Goal: Information Seeking & Learning: Learn about a topic

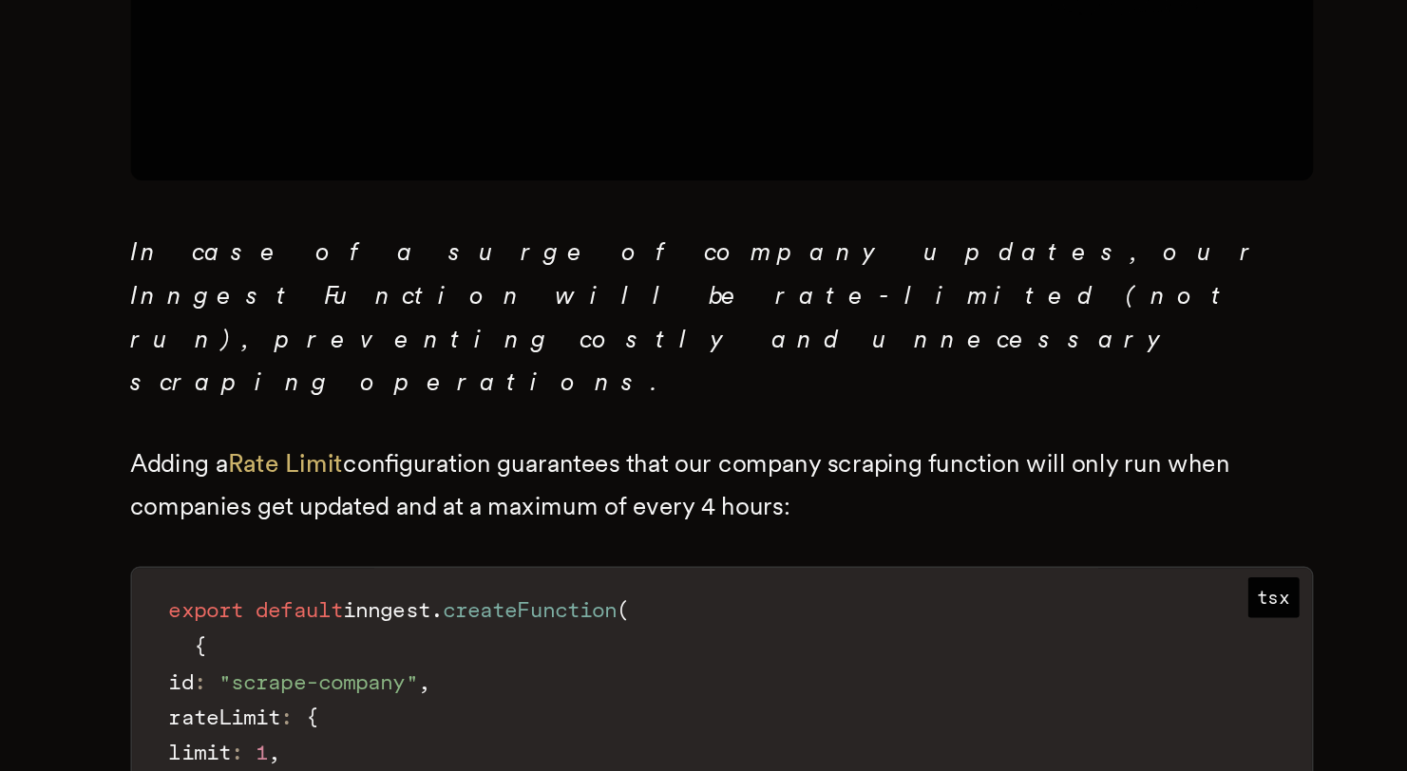
scroll to position [1489, 0]
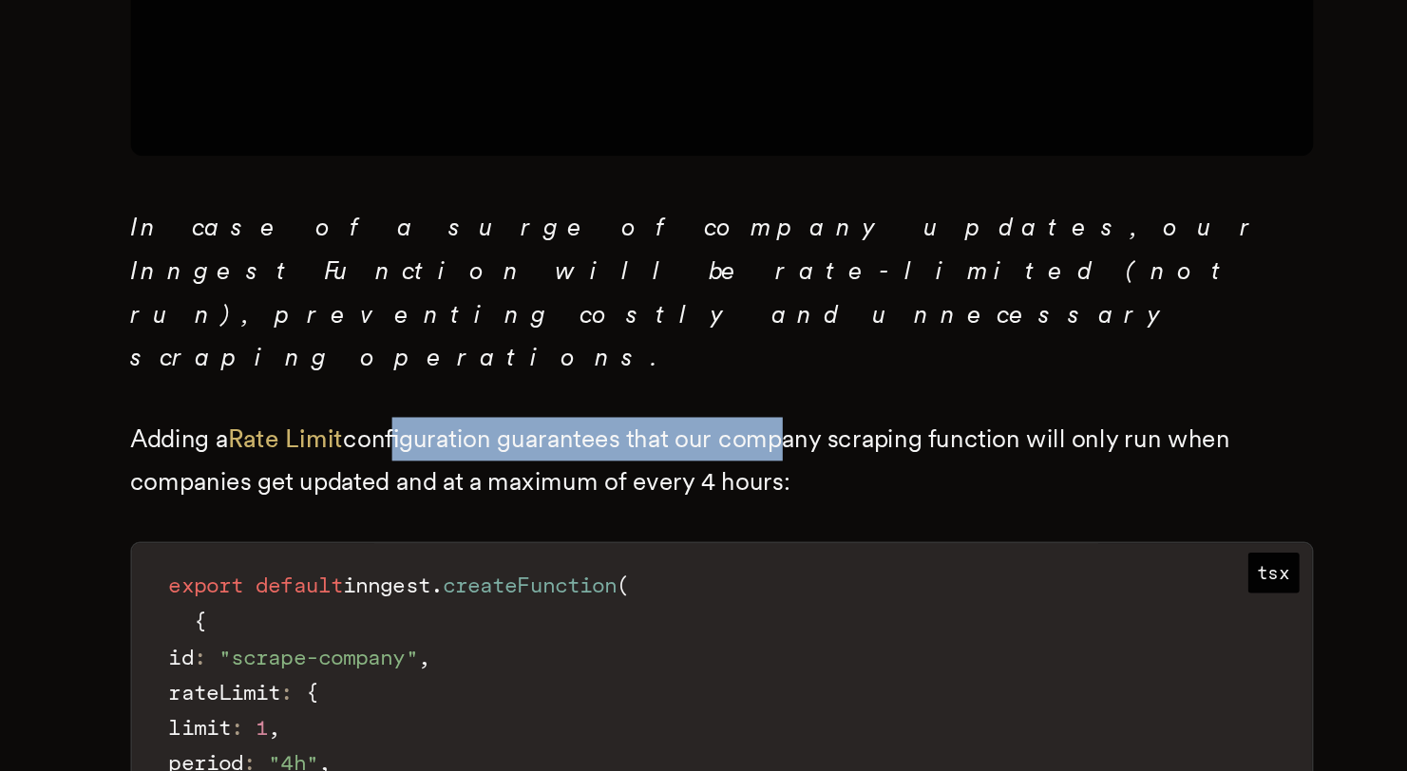
drag, startPoint x: 510, startPoint y: 512, endPoint x: 748, endPoint y: 518, distance: 237.5
click at [748, 555] on p "Adding a Rate Limit configuration guarantees that our company scraping function…" at bounding box center [704, 581] width 722 height 53
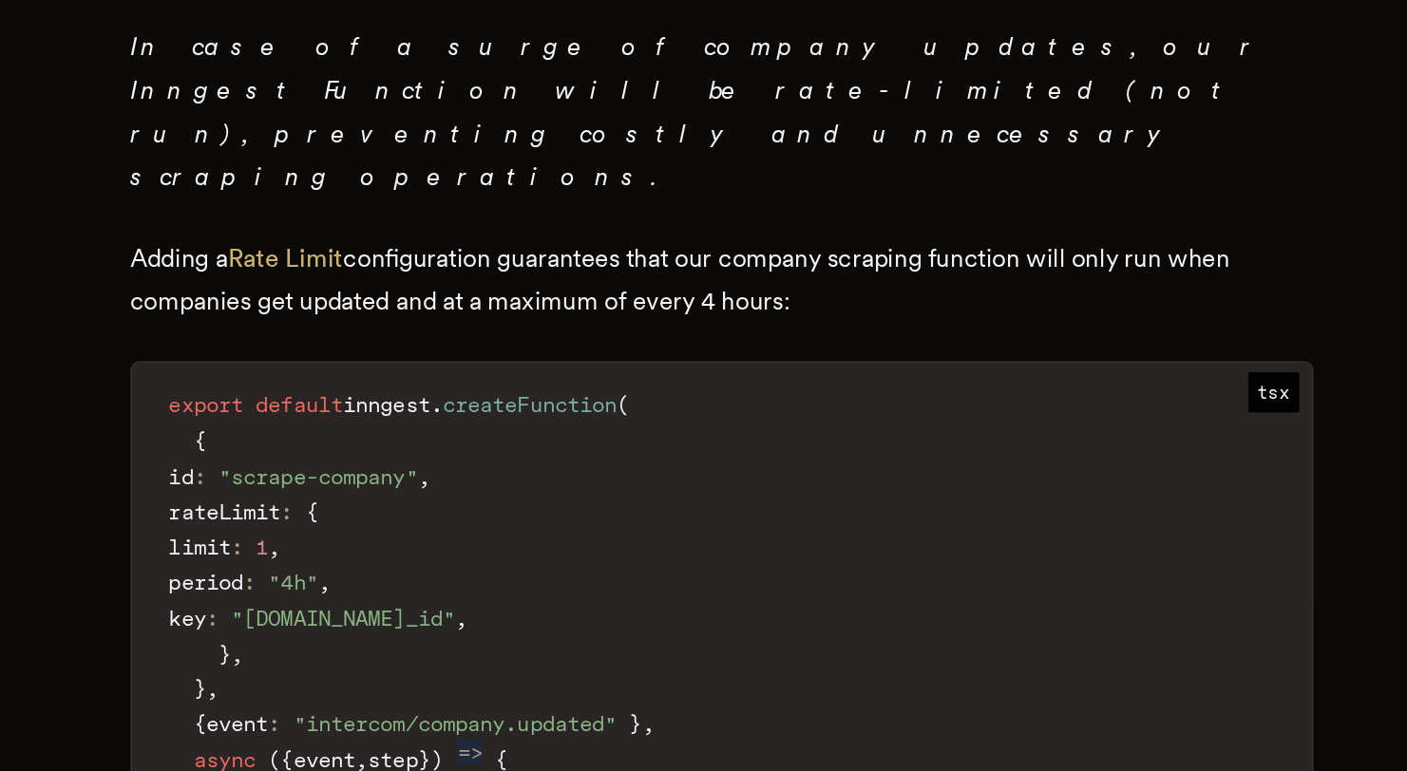
scroll to position [1671, 0]
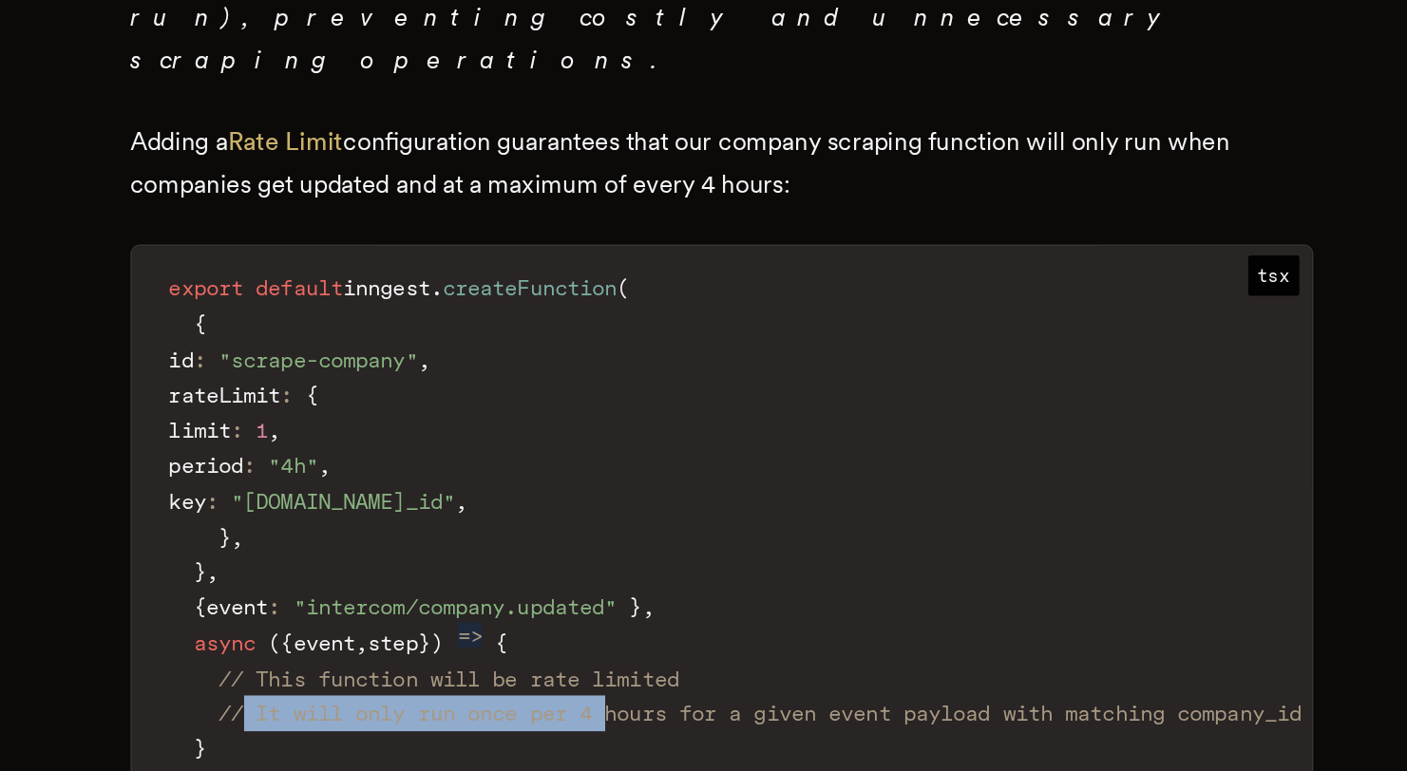
drag, startPoint x: 425, startPoint y: 676, endPoint x: 655, endPoint y: 676, distance: 230.8
click at [655, 728] on span "// It will only run once per 4 hours for a given event payload with matching co…" at bounding box center [727, 735] width 661 height 15
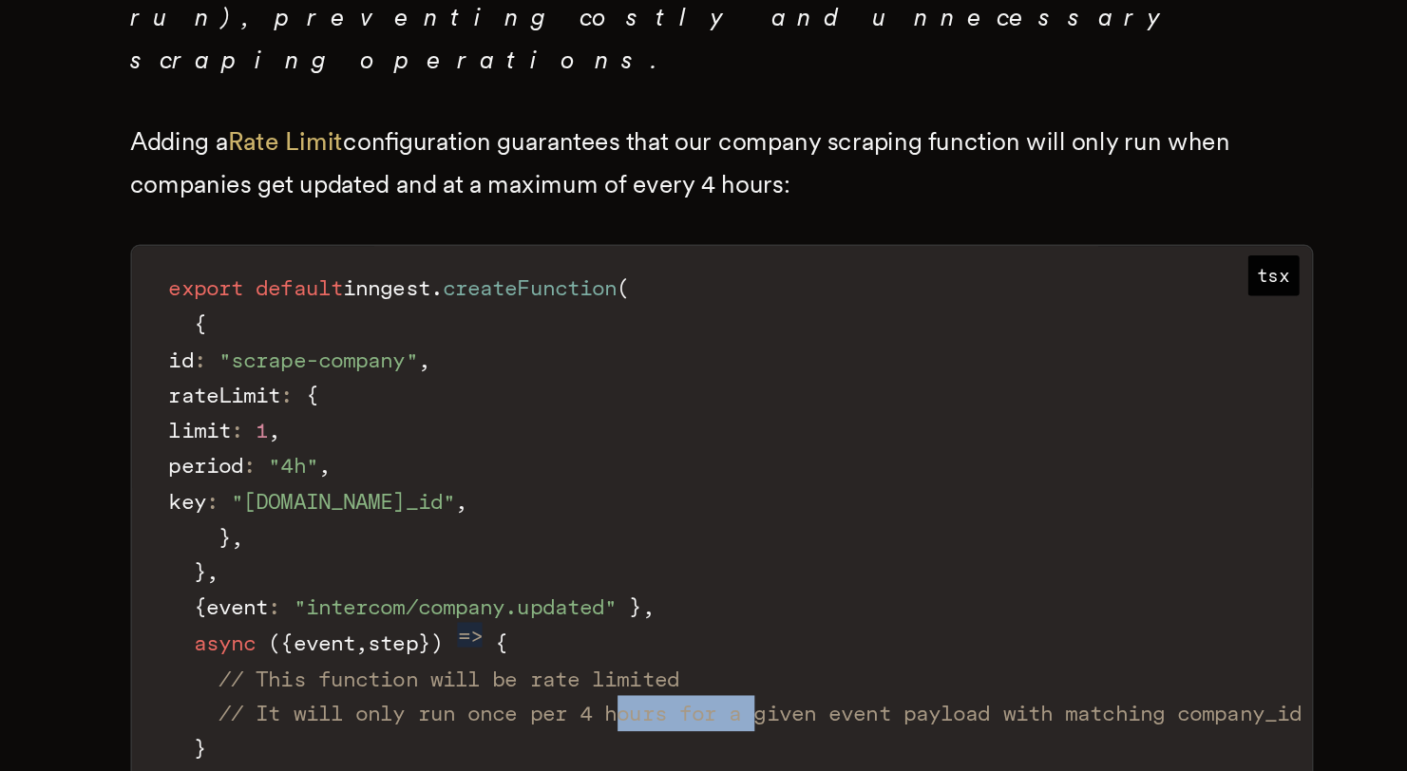
drag, startPoint x: 660, startPoint y: 677, endPoint x: 747, endPoint y: 676, distance: 86.4
click at [746, 728] on span "// It will only run once per 4 hours for a given event payload with matching co…" at bounding box center [727, 735] width 661 height 15
click at [747, 728] on span "// It will only run once per 4 hours for a given event payload with matching co…" at bounding box center [727, 735] width 661 height 15
click at [773, 728] on span "// It will only run once per 4 hours for a given event payload with matching co…" at bounding box center [727, 735] width 661 height 15
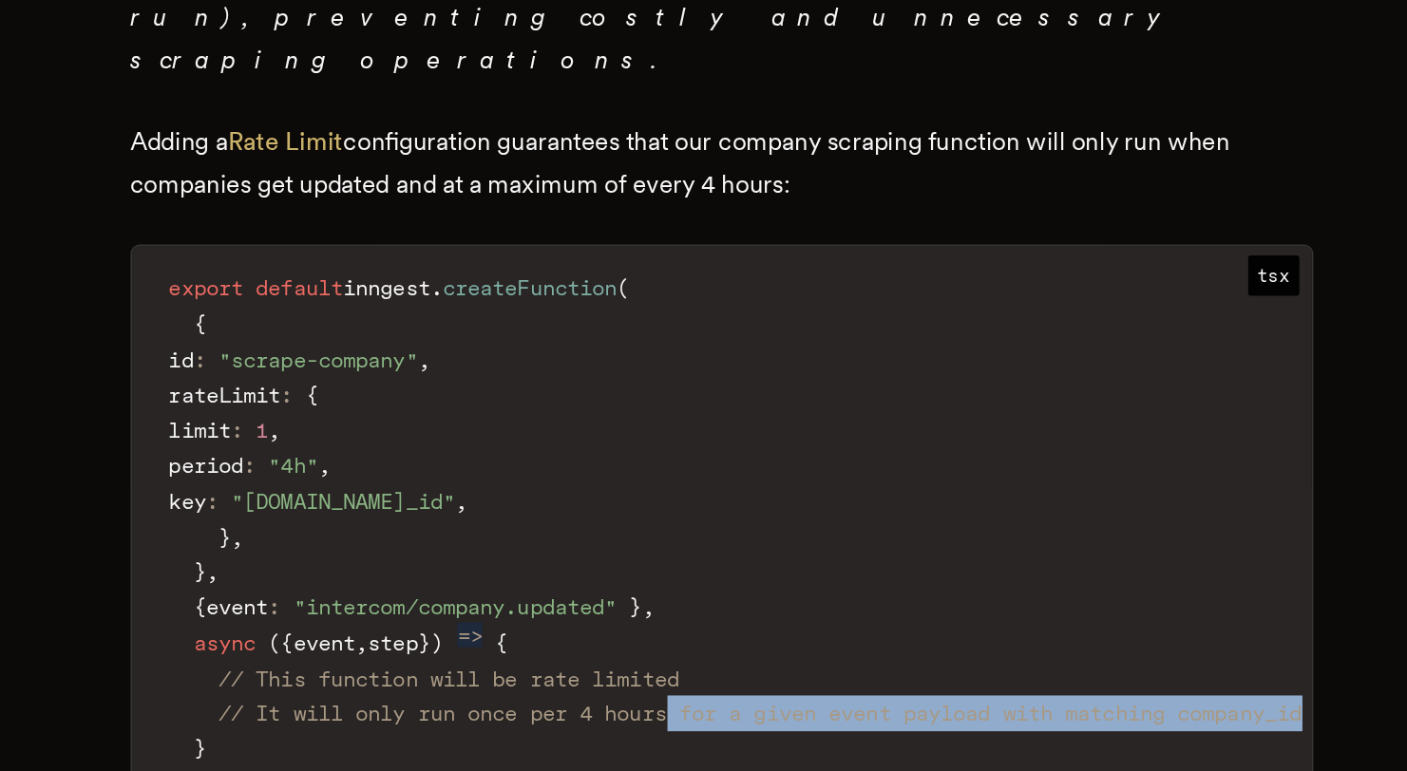
scroll to position [0, 66]
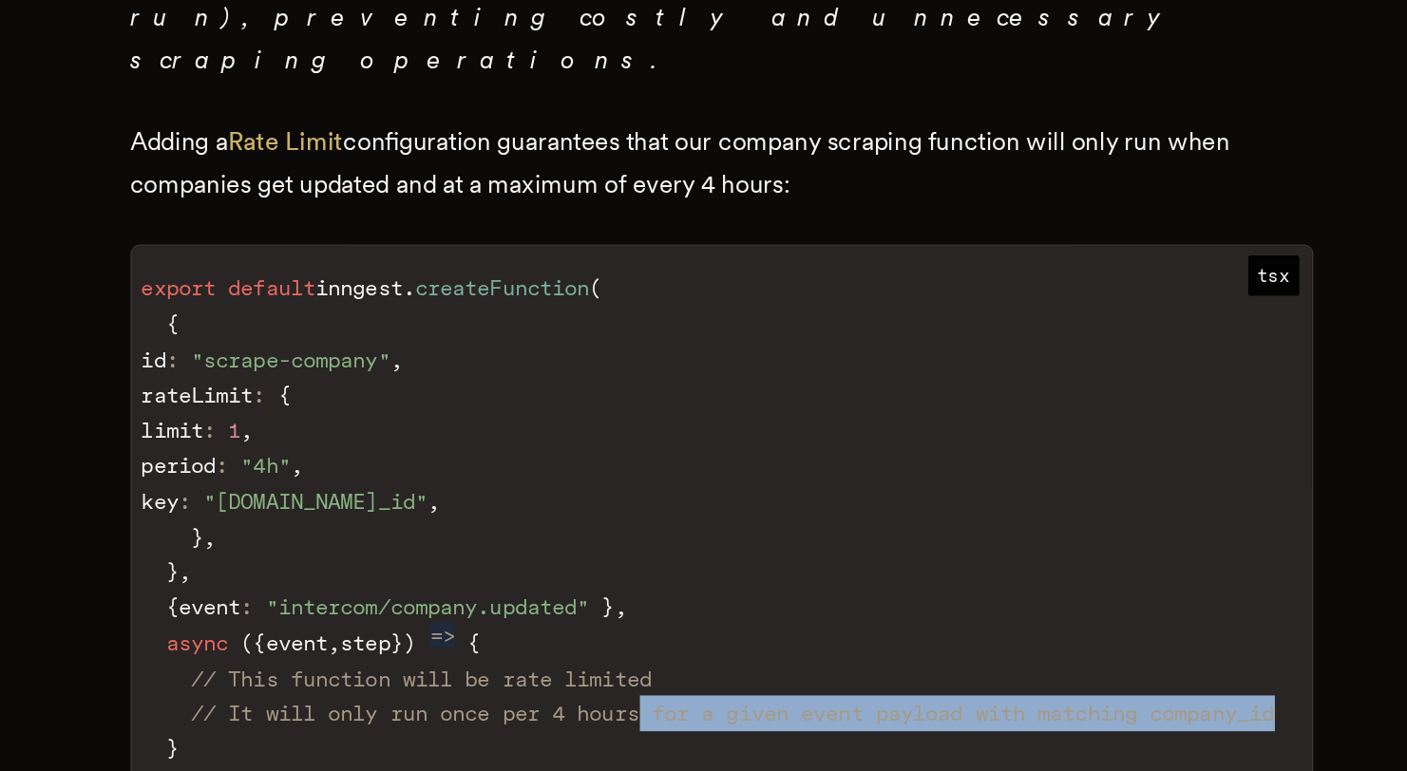
drag, startPoint x: 695, startPoint y: 667, endPoint x: 1079, endPoint y: 667, distance: 383.7
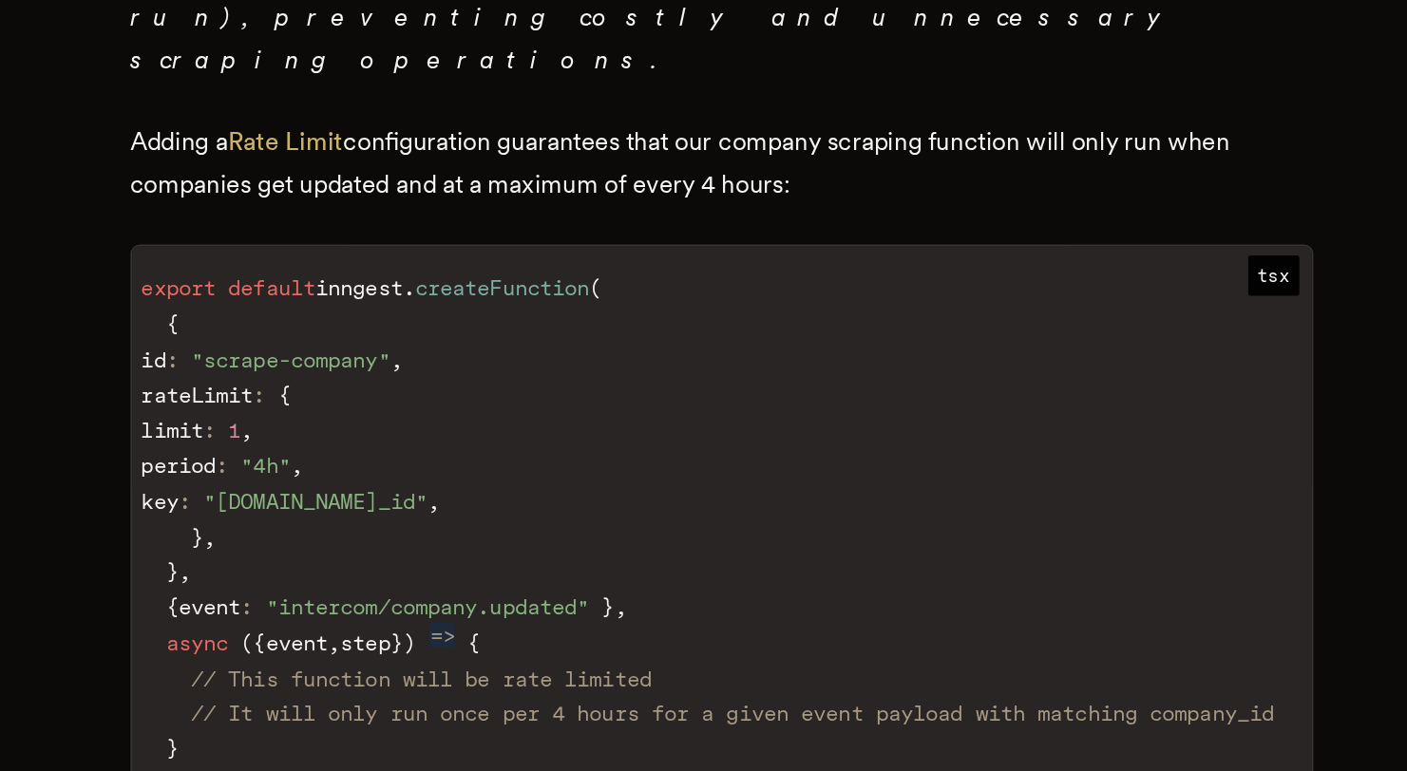
click at [1006, 728] on span "// It will only run once per 4 hours for a given event payload with matching co…" at bounding box center [710, 735] width 661 height 15
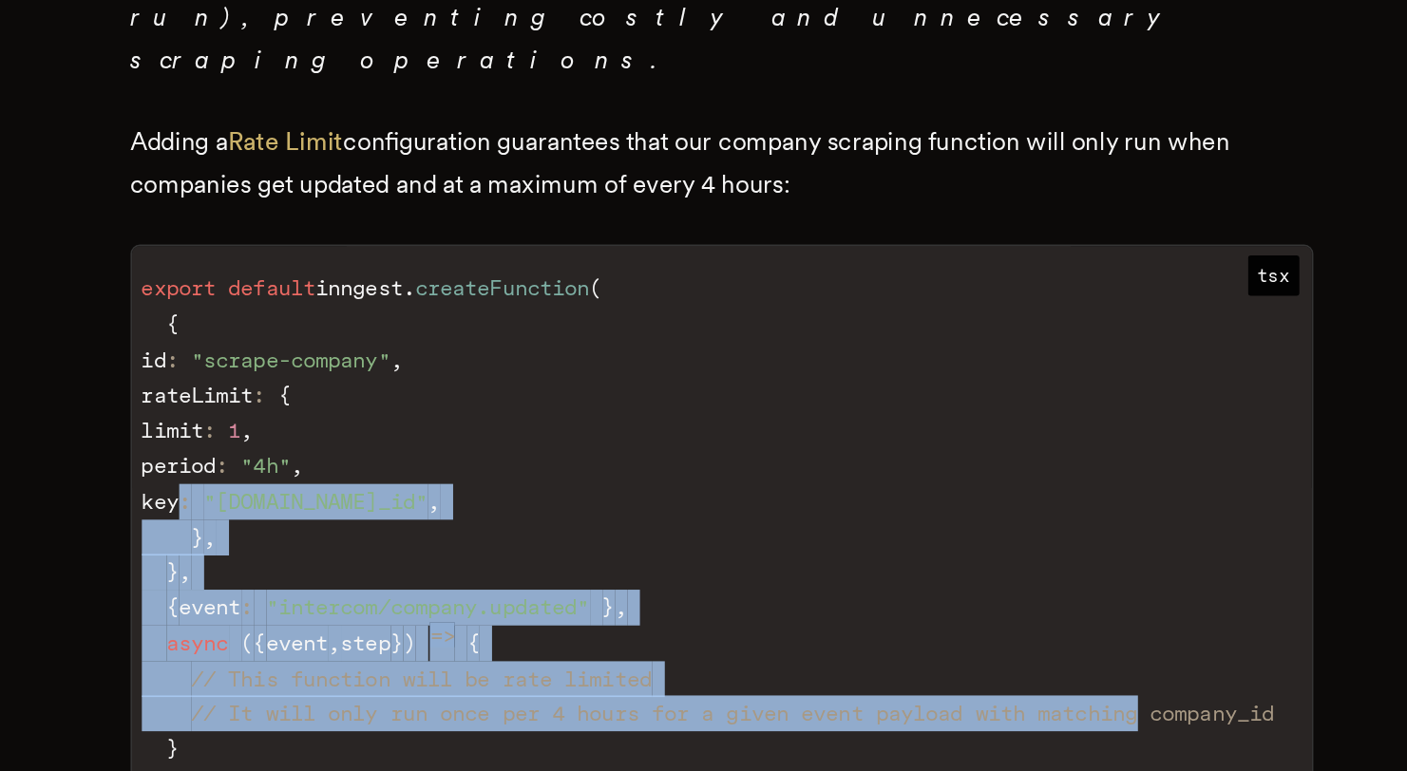
scroll to position [0, 0]
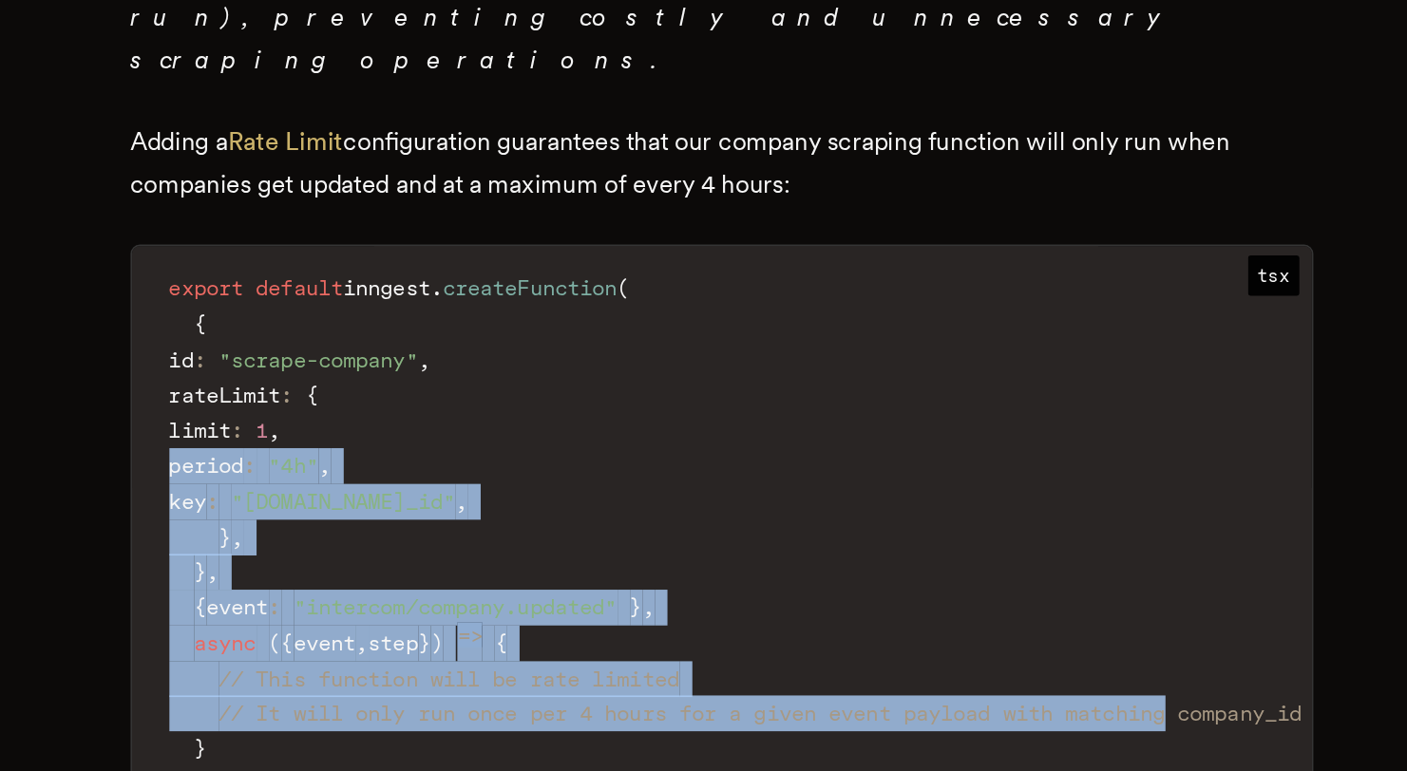
drag, startPoint x: 814, startPoint y: 667, endPoint x: 315, endPoint y: 532, distance: 516.6
click at [471, 598] on span ""[DOMAIN_NAME]_id"" at bounding box center [473, 605] width 137 height 15
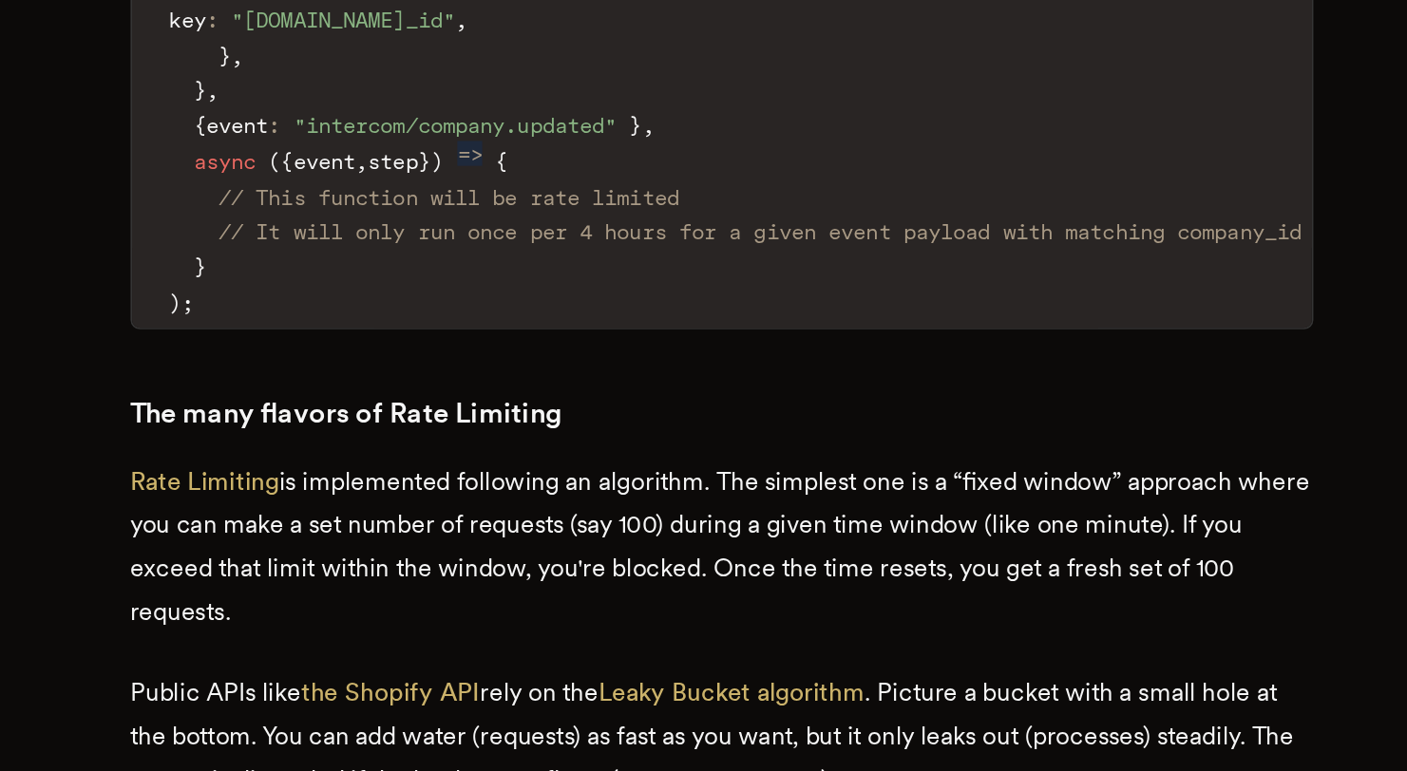
scroll to position [1974, 0]
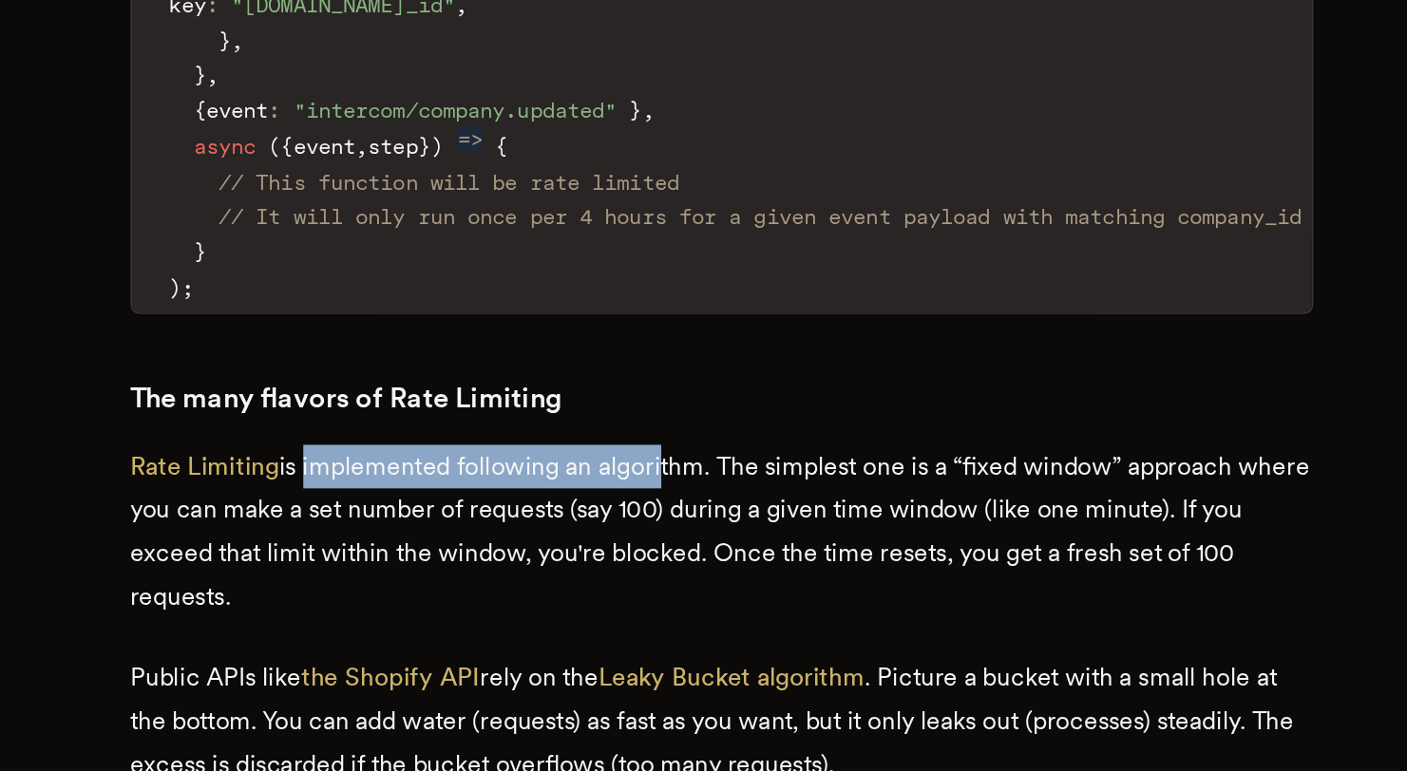
drag, startPoint x: 454, startPoint y: 536, endPoint x: 672, endPoint y: 537, distance: 217.5
click at [672, 572] on p "Rate Limiting is implemented following an algorithm. The simplest one is a “fix…" at bounding box center [704, 625] width 722 height 106
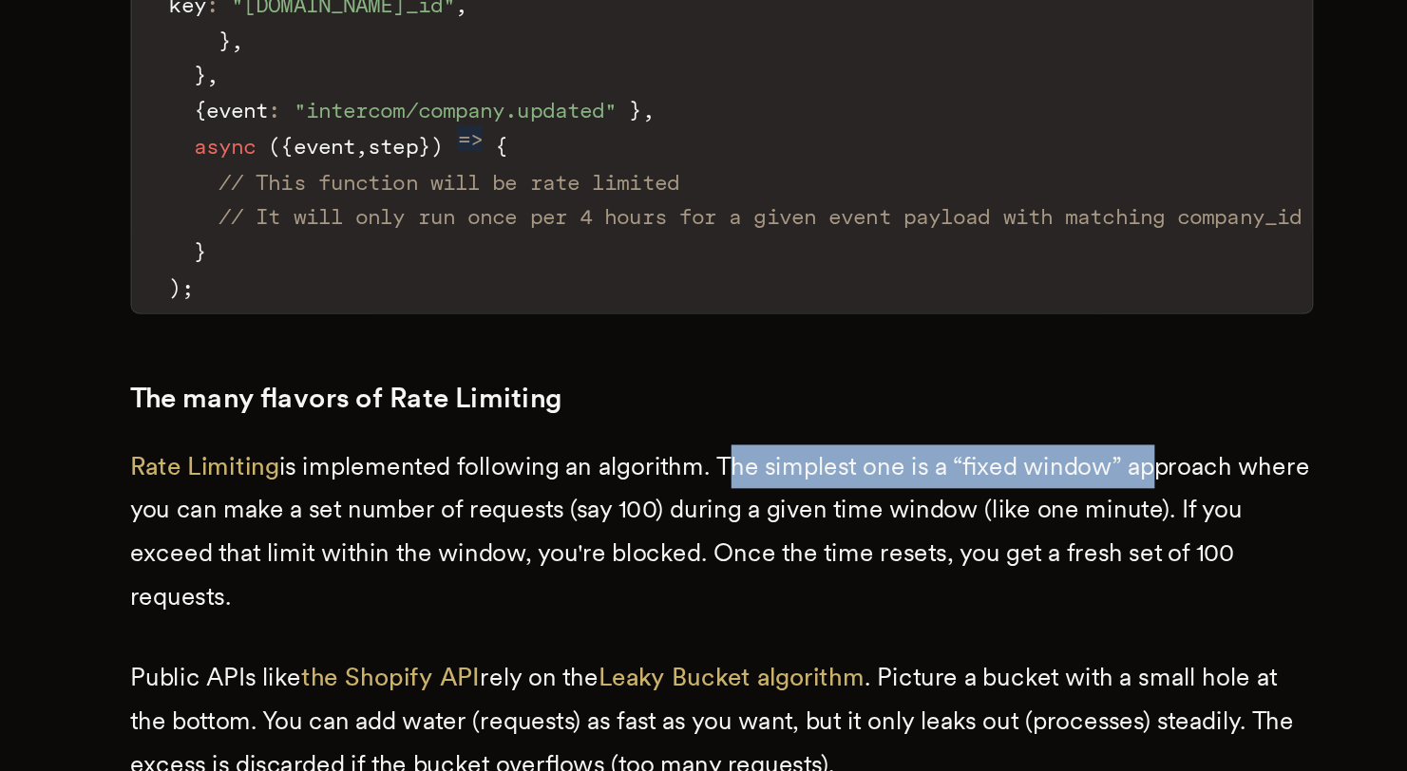
drag, startPoint x: 710, startPoint y: 534, endPoint x: 967, endPoint y: 536, distance: 257.4
click at [967, 572] on p "Rate Limiting is implemented following an algorithm. The simplest one is a “fix…" at bounding box center [704, 625] width 722 height 106
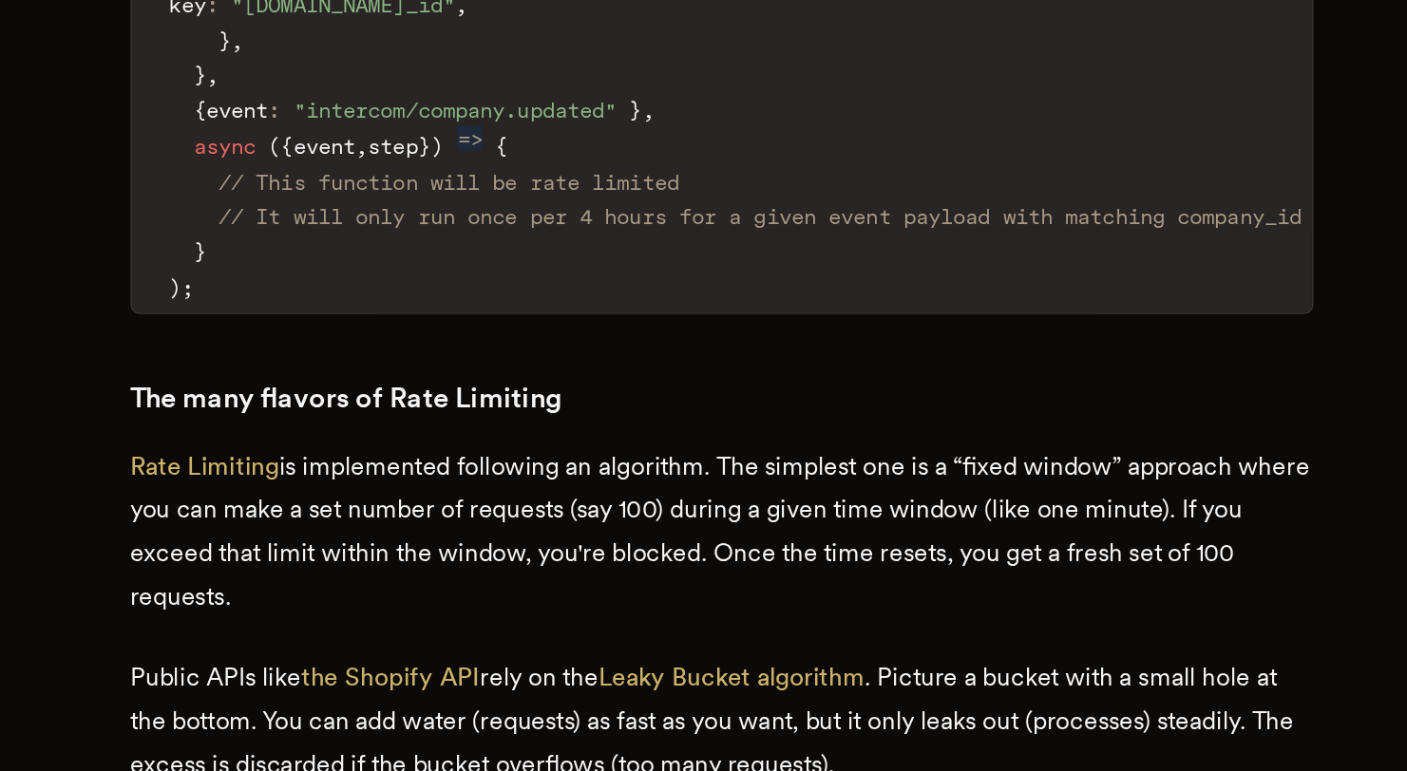
click at [444, 572] on p "Rate Limiting is implemented following an algorithm. The simplest one is a “fix…" at bounding box center [704, 625] width 722 height 106
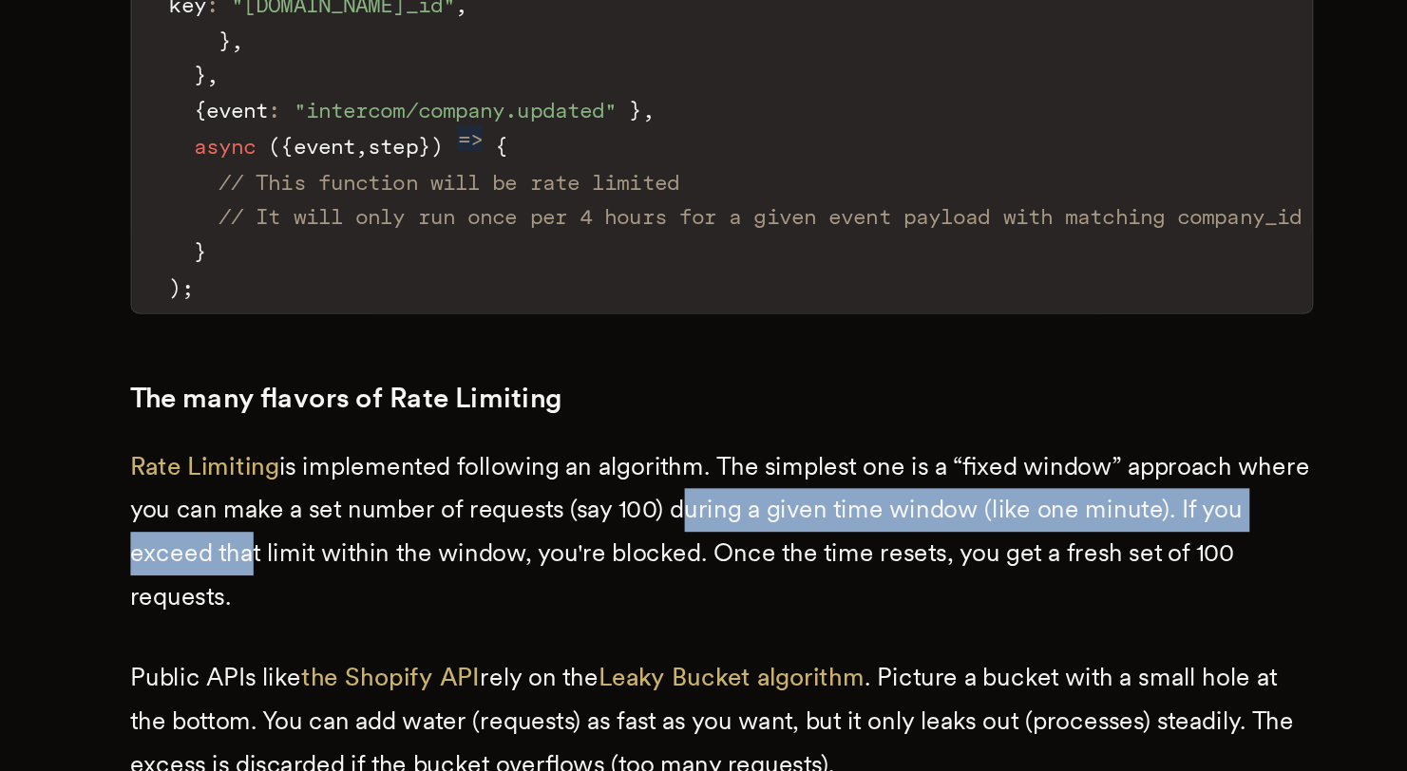
drag, startPoint x: 445, startPoint y: 582, endPoint x: 725, endPoint y: 577, distance: 279.3
click at [725, 577] on p "Rate Limiting is implemented following an algorithm. The simplest one is a “fix…" at bounding box center [704, 625] width 722 height 106
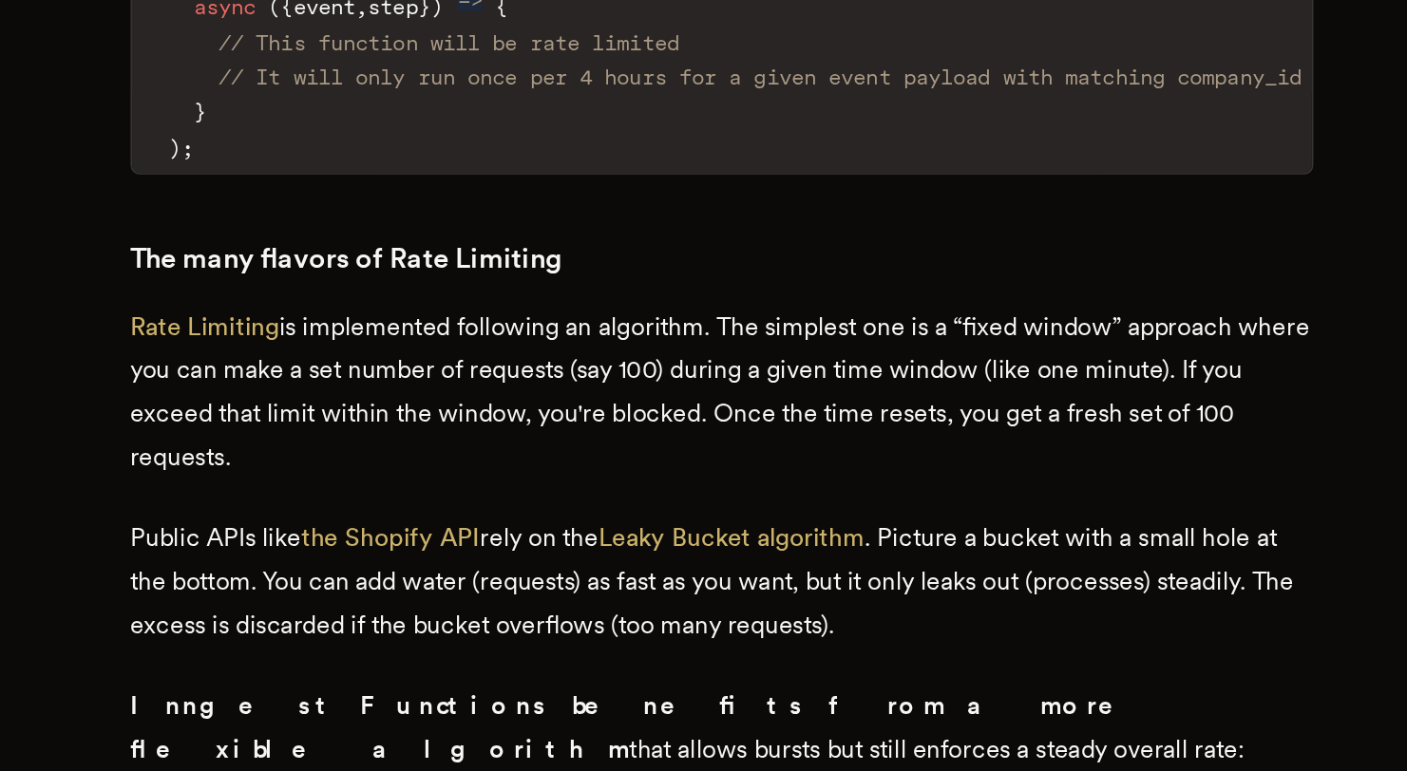
scroll to position [2070, 0]
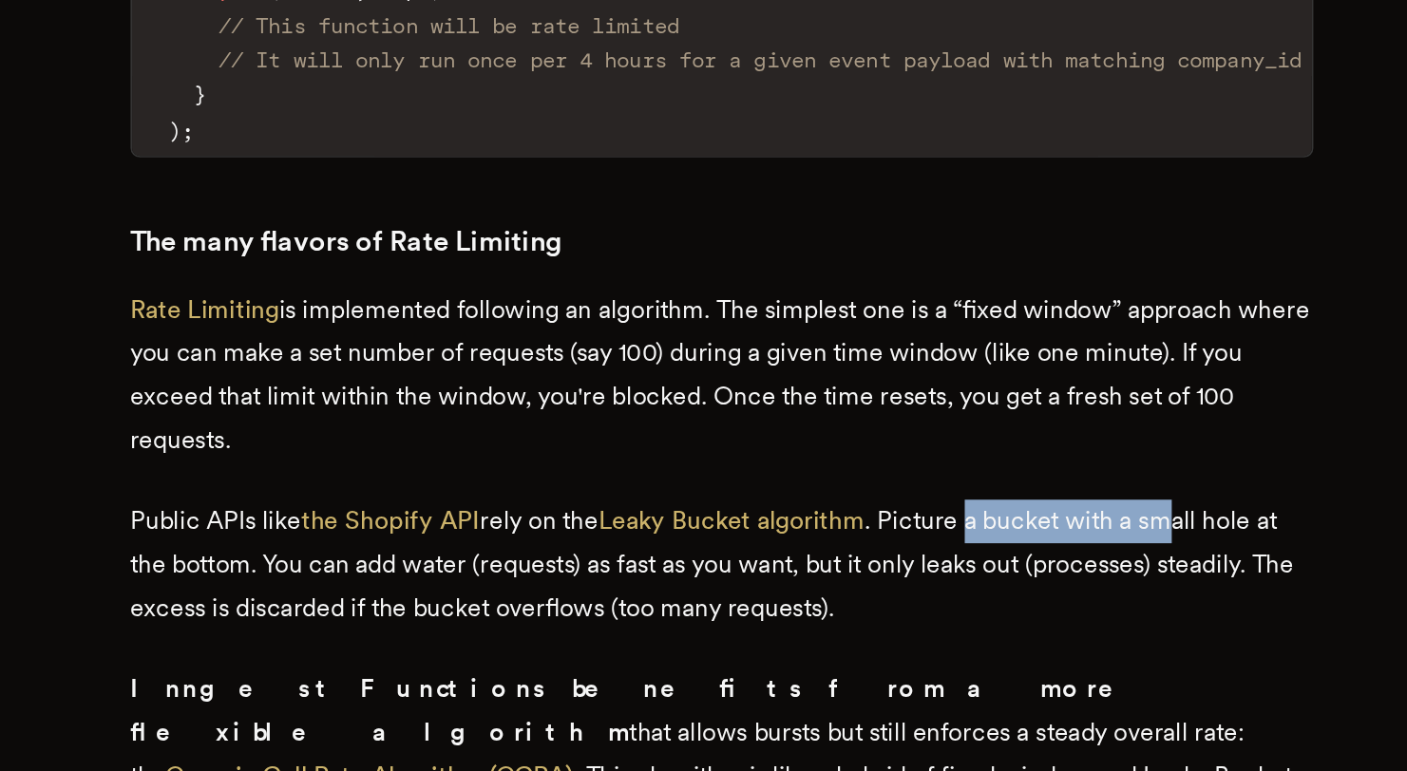
drag, startPoint x: 861, startPoint y: 571, endPoint x: 987, endPoint y: 578, distance: 125.6
click at [987, 605] on p "Public APIs like the Shopify API rely on the Leaky Bucket algorithm . Picture a…" at bounding box center [704, 645] width 722 height 80
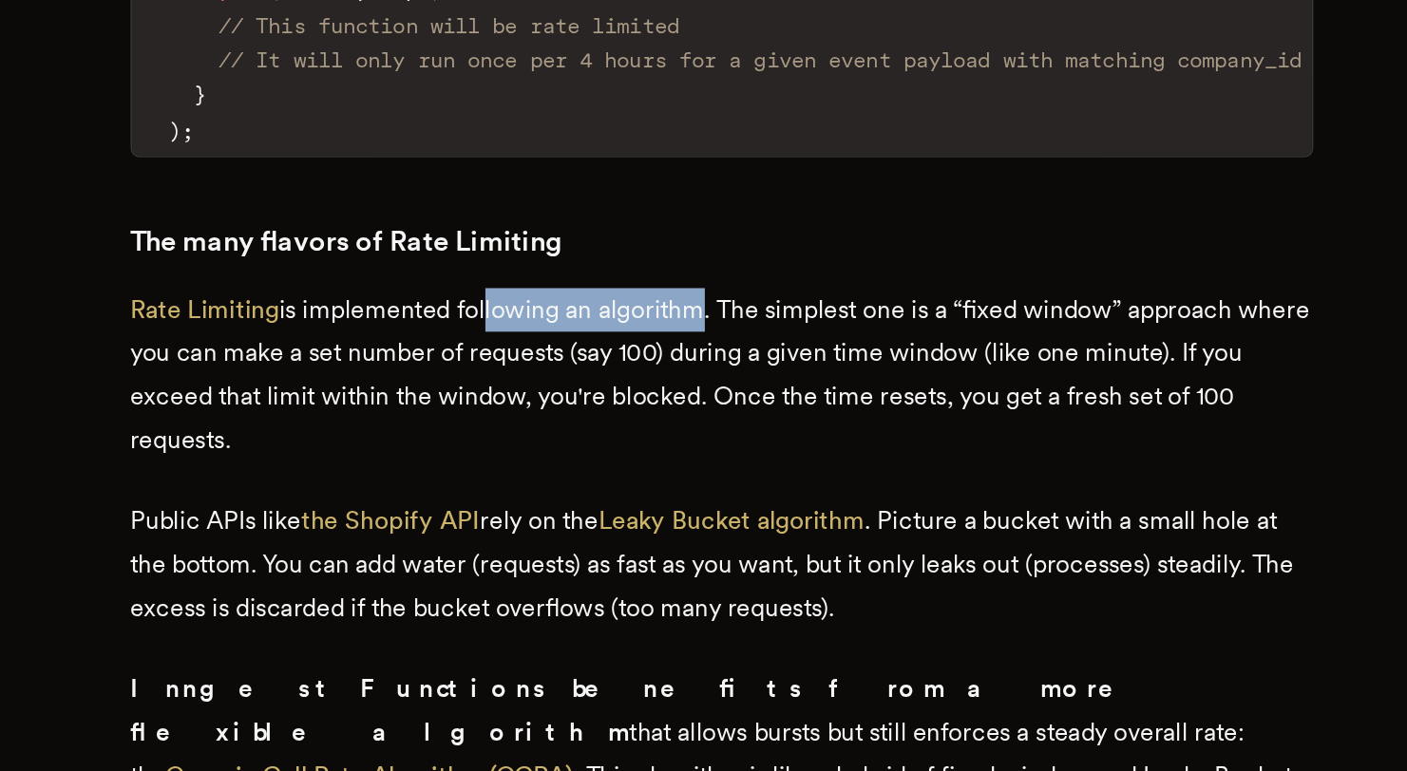
drag, startPoint x: 561, startPoint y: 447, endPoint x: 689, endPoint y: 455, distance: 127.5
click at [688, 476] on p "Rate Limiting is implemented following an algorithm. The simplest one is a “fix…" at bounding box center [704, 529] width 722 height 106
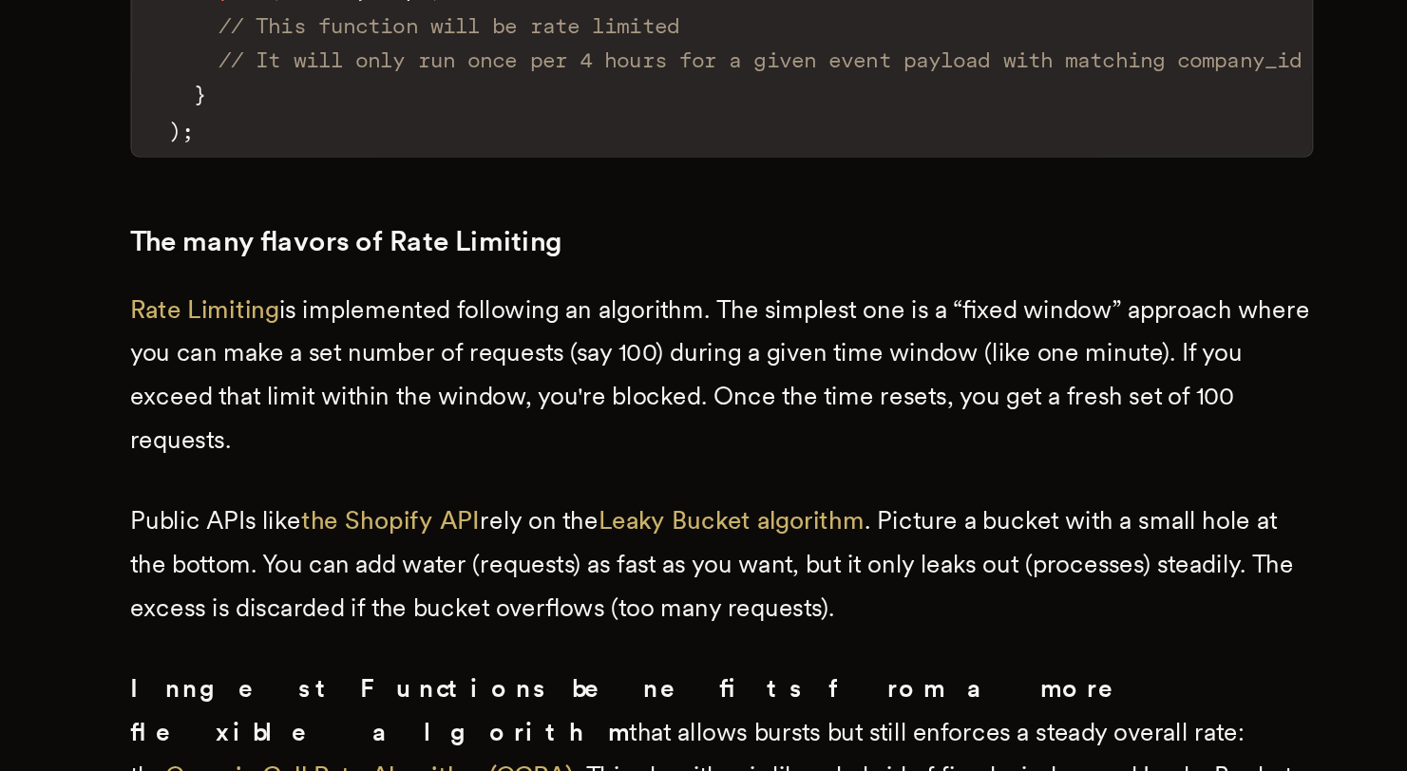
click at [689, 476] on p "Rate Limiting is implemented following an algorithm. The simplest one is a “fix…" at bounding box center [704, 529] width 722 height 106
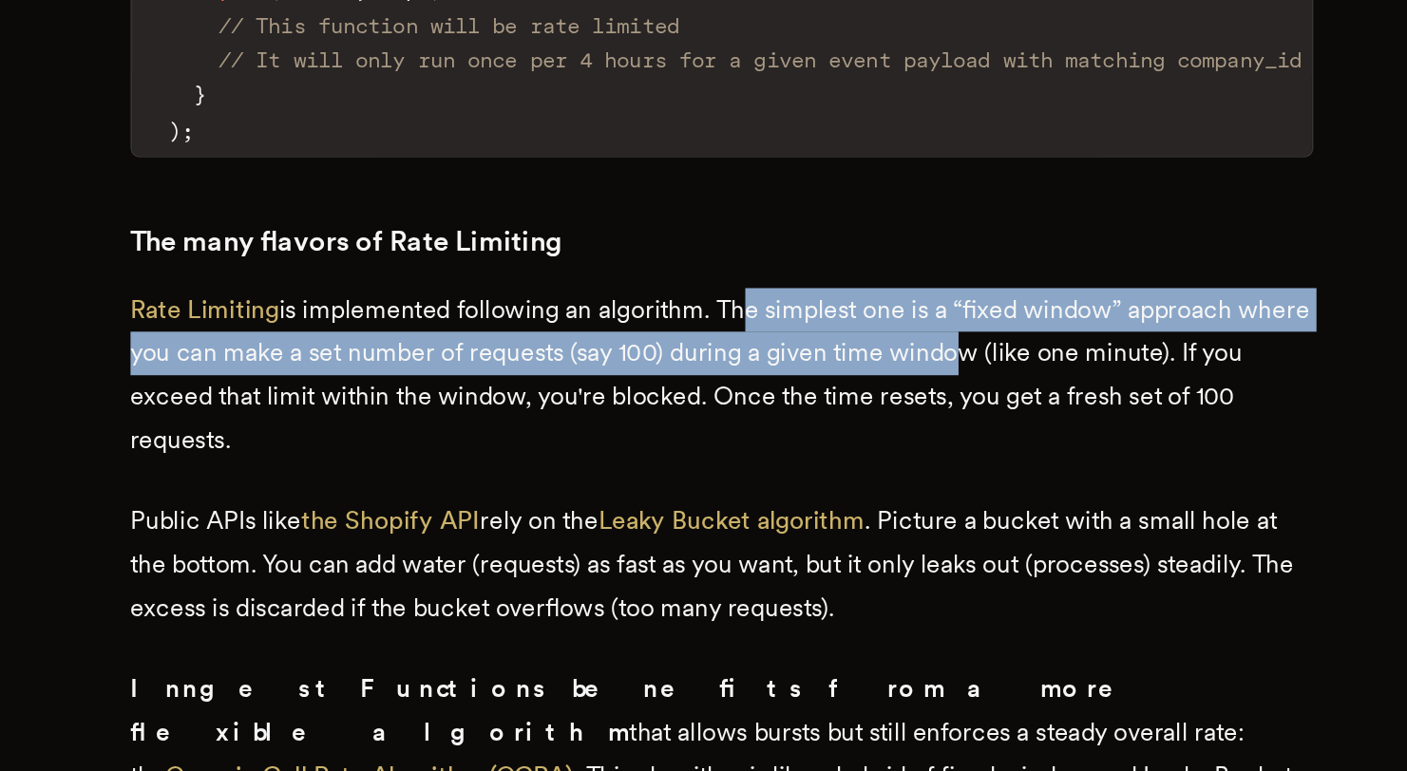
drag, startPoint x: 716, startPoint y: 439, endPoint x: 891, endPoint y: 462, distance: 176.2
click at [891, 476] on p "Rate Limiting is implemented following an algorithm. The simplest one is a “fix…" at bounding box center [704, 529] width 722 height 106
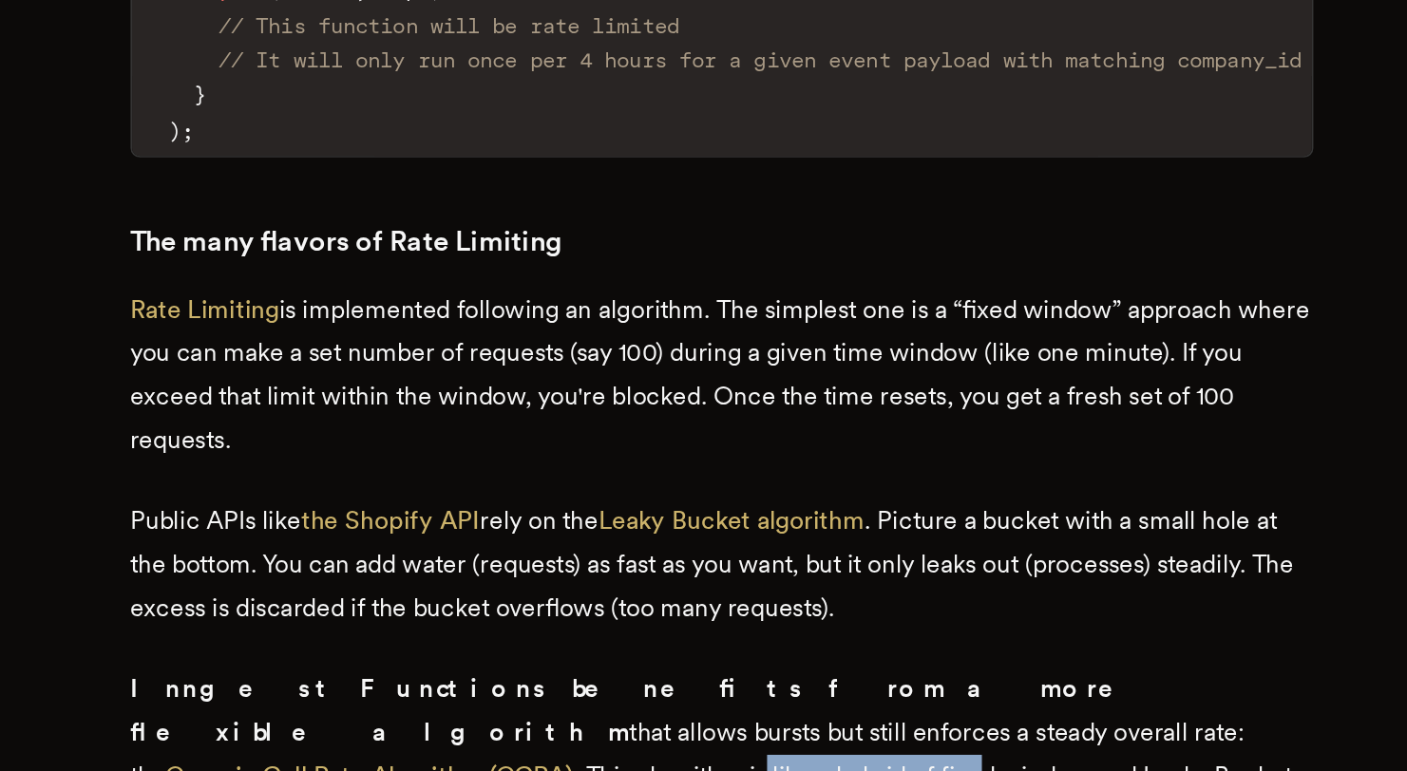
drag, startPoint x: 819, startPoint y: 694, endPoint x: 951, endPoint y: 705, distance: 132.4
click at [949, 708] on p "Inngest Functions benefits from a more flexible algorithm that allows bursts bu…" at bounding box center [704, 774] width 722 height 133
click at [951, 708] on p "Inngest Functions benefits from a more flexible algorithm that allows bursts bu…" at bounding box center [704, 774] width 722 height 133
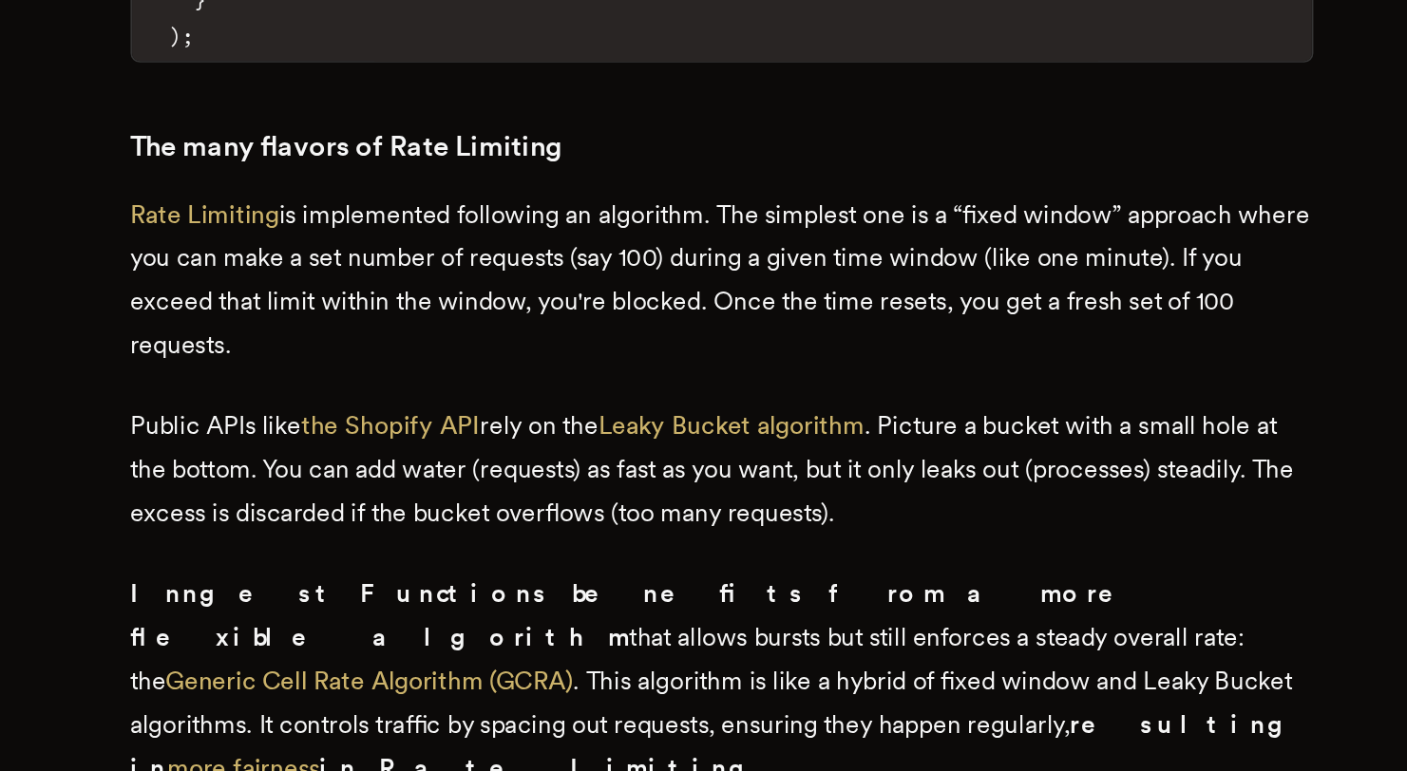
scroll to position [2177, 0]
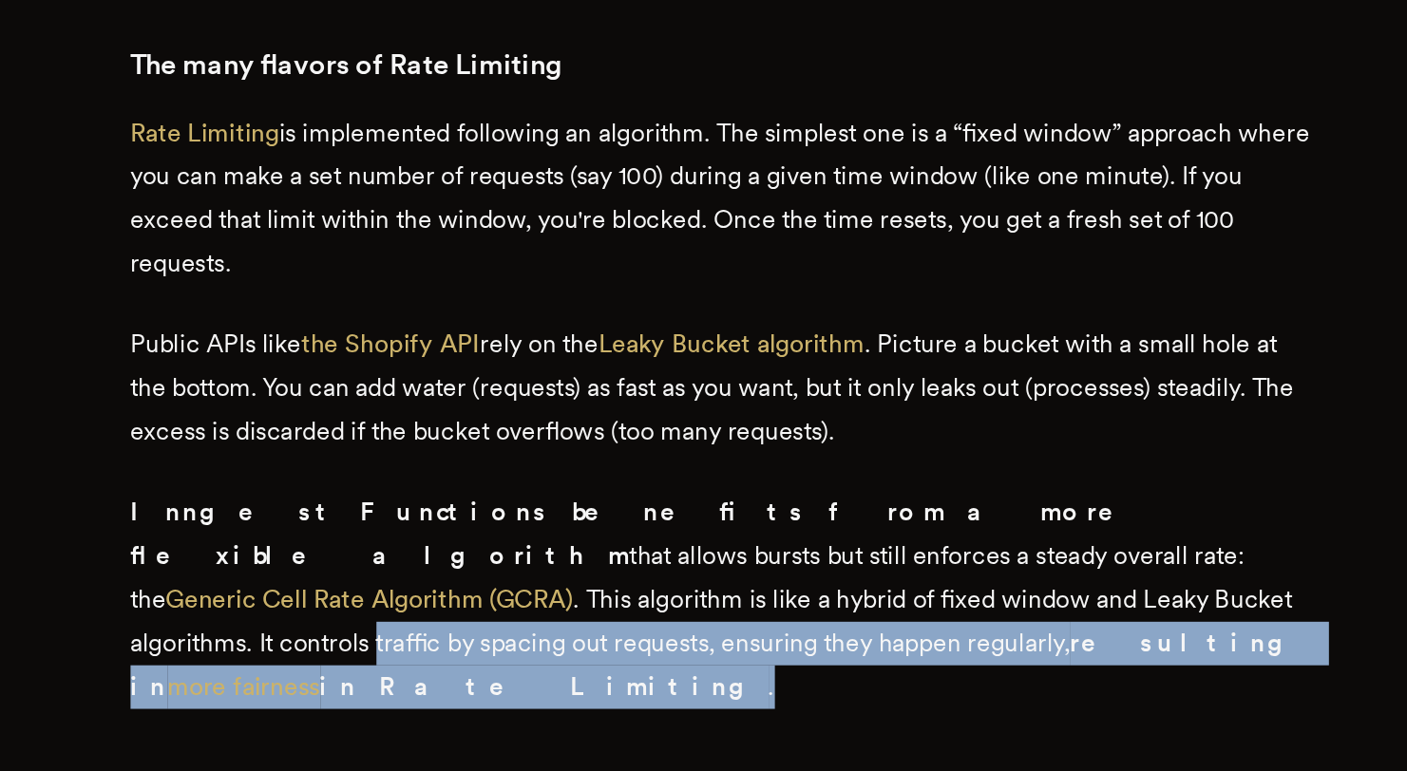
drag, startPoint x: 593, startPoint y: 622, endPoint x: 673, endPoint y: 654, distance: 87.0
click at [673, 654] on p "Inngest Functions benefits from a more flexible algorithm that allows bursts bu…" at bounding box center [704, 666] width 722 height 133
click at [674, 654] on p "Inngest Functions benefits from a more flexible algorithm that allows bursts bu…" at bounding box center [704, 666] width 722 height 133
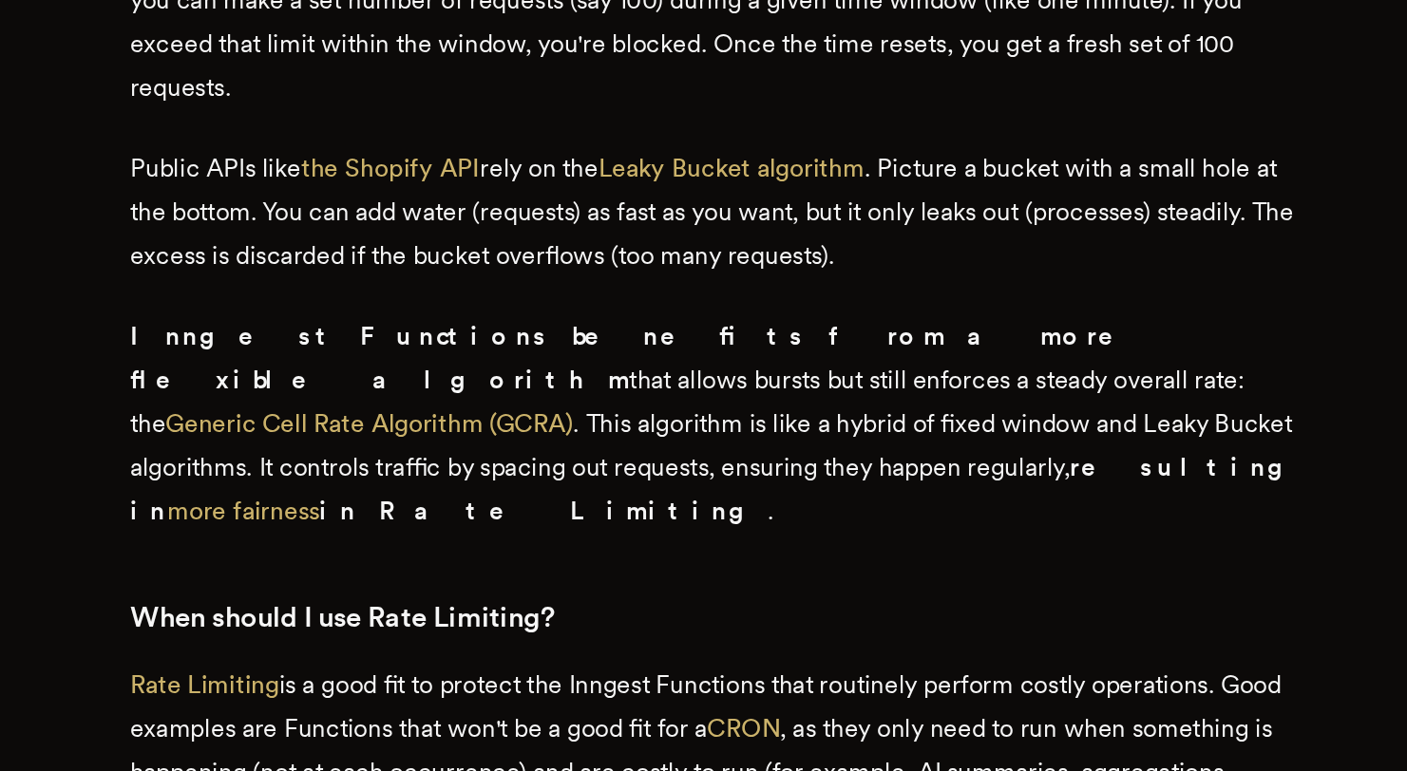
scroll to position [2313, 0]
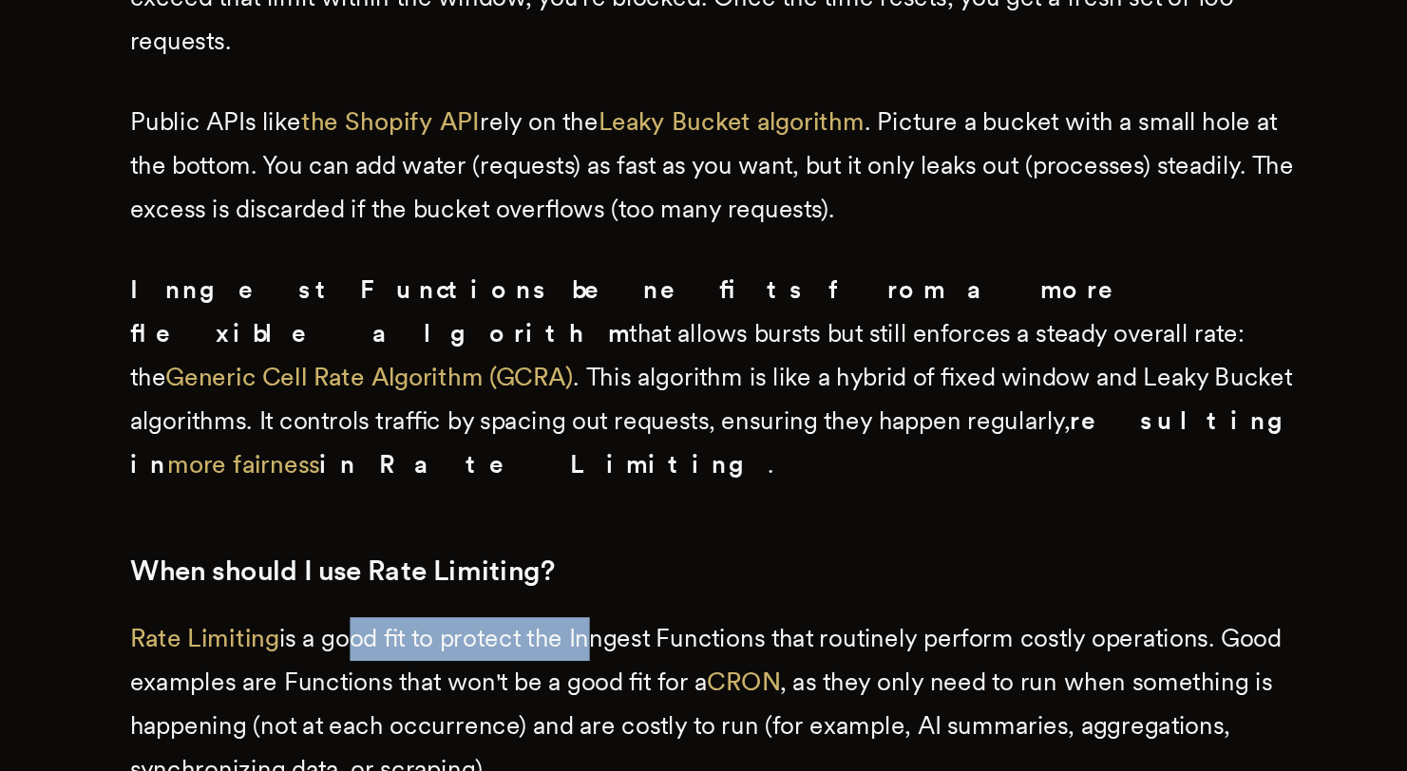
drag, startPoint x: 481, startPoint y: 618, endPoint x: 629, endPoint y: 619, distance: 148.2
click at [629, 677] on p "Rate Limiting is a good fit to protect the Inngest Functions that routinely per…" at bounding box center [704, 730] width 722 height 106
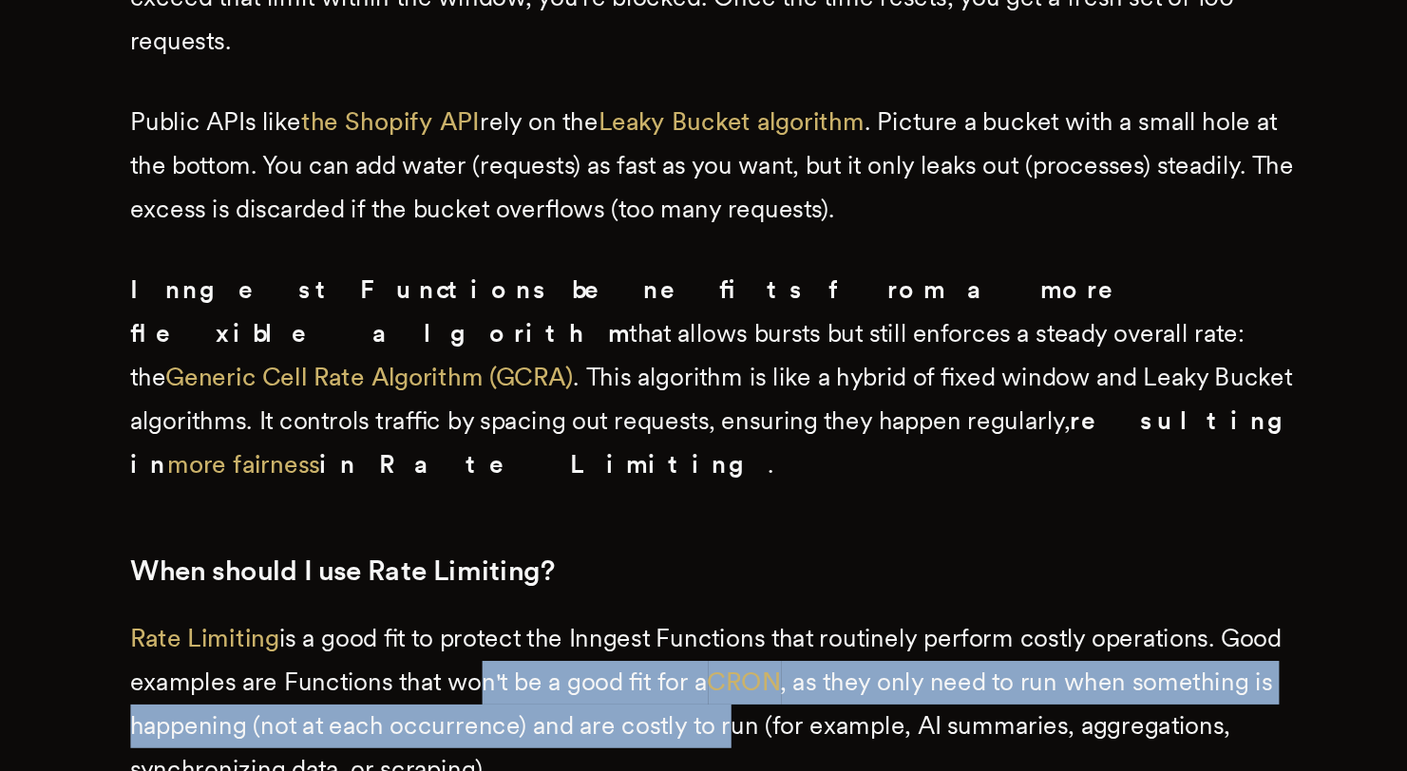
drag, startPoint x: 552, startPoint y: 646, endPoint x: 712, endPoint y: 682, distance: 164.5
click at [712, 682] on p "Rate Limiting is a good fit to protect the Inngest Functions that routinely per…" at bounding box center [704, 730] width 722 height 106
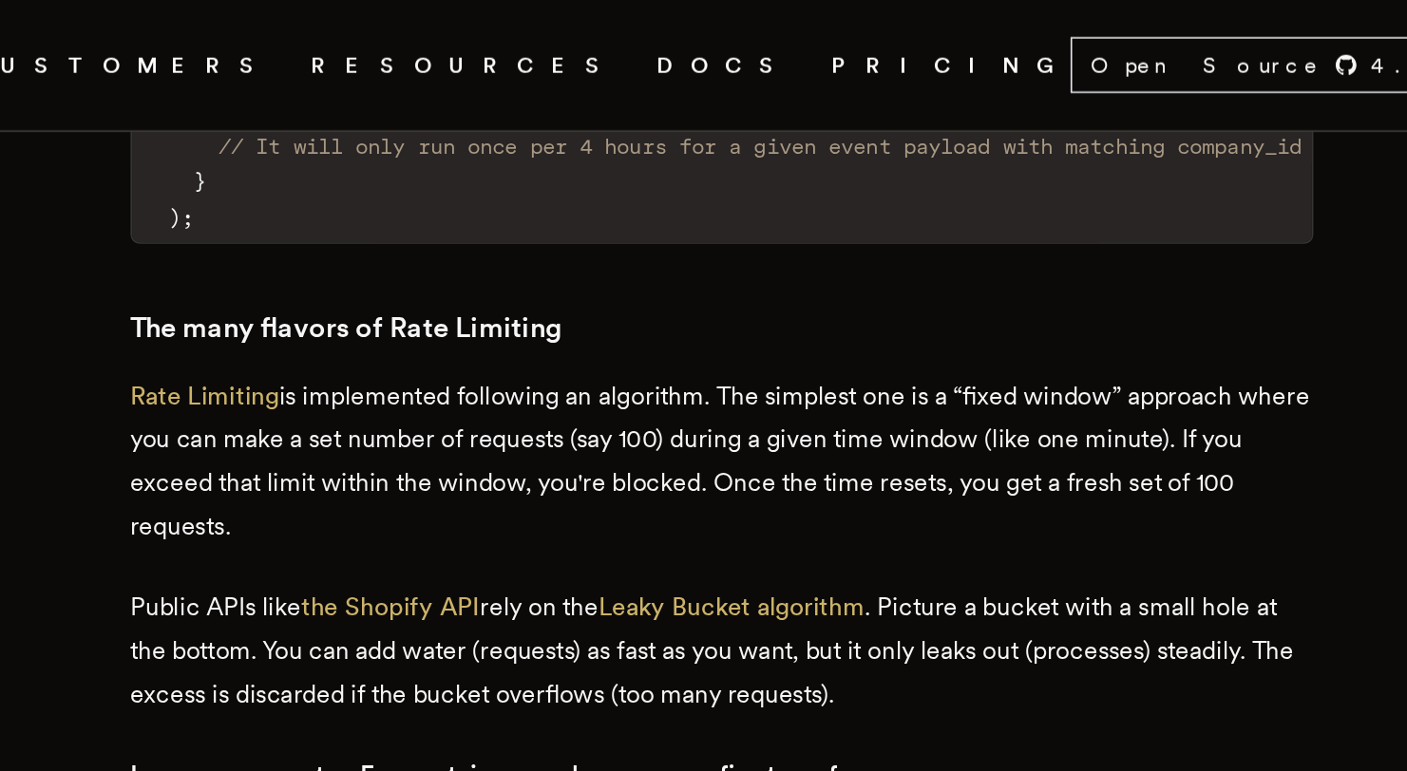
scroll to position [2287, 0]
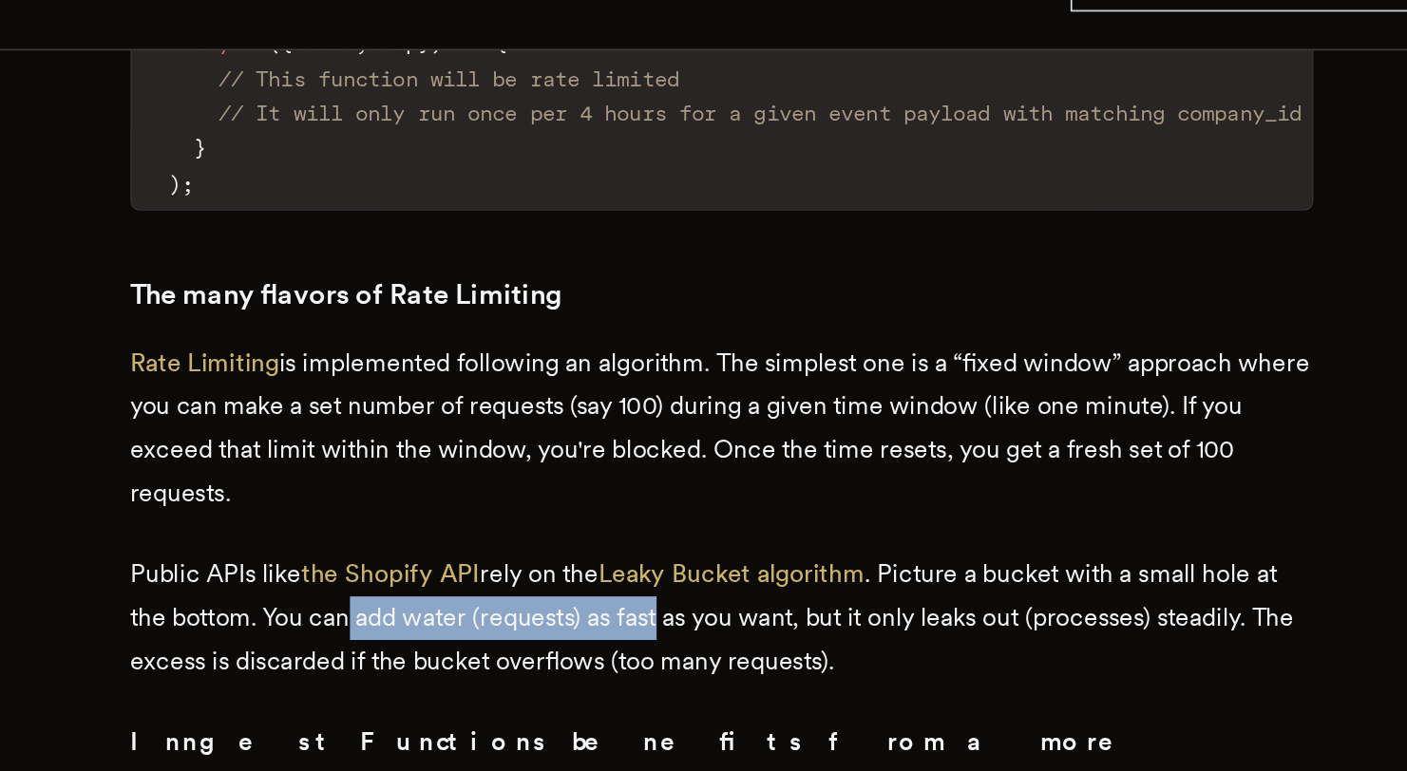
drag, startPoint x: 483, startPoint y: 382, endPoint x: 673, endPoint y: 385, distance: 190.0
click at [673, 388] on p "Public APIs like the Shopify API rely on the Leaky Bucket algorithm . Picture a…" at bounding box center [704, 428] width 722 height 80
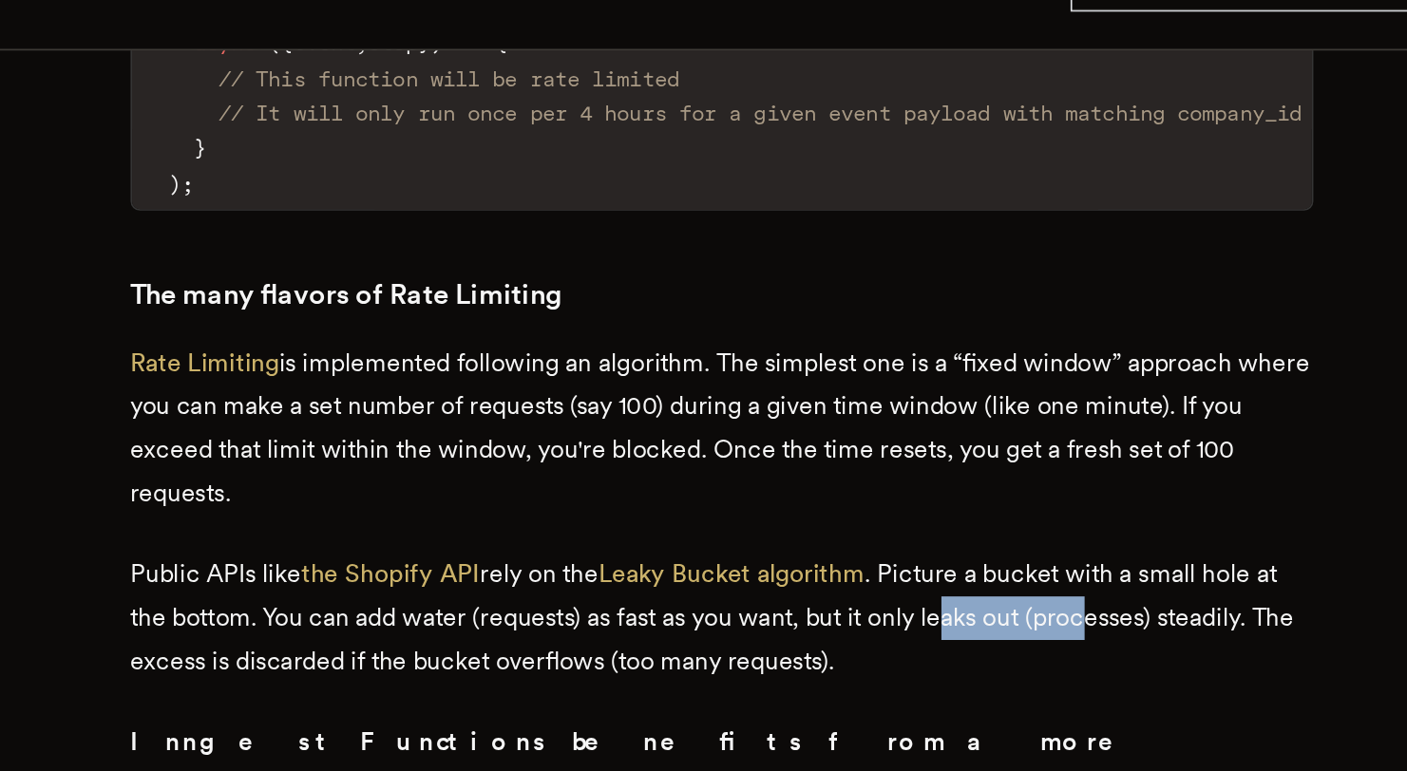
drag, startPoint x: 842, startPoint y: 382, endPoint x: 933, endPoint y: 381, distance: 90.2
click at [933, 388] on p "Public APIs like the Shopify API rely on the Leaky Bucket algorithm . Picture a…" at bounding box center [704, 428] width 722 height 80
click at [614, 388] on p "Public APIs like the Shopify API rely on the Leaky Bucket algorithm . Picture a…" at bounding box center [704, 428] width 722 height 80
click at [678, 391] on link "Leaky Bucket algorithm" at bounding box center [710, 400] width 162 height 18
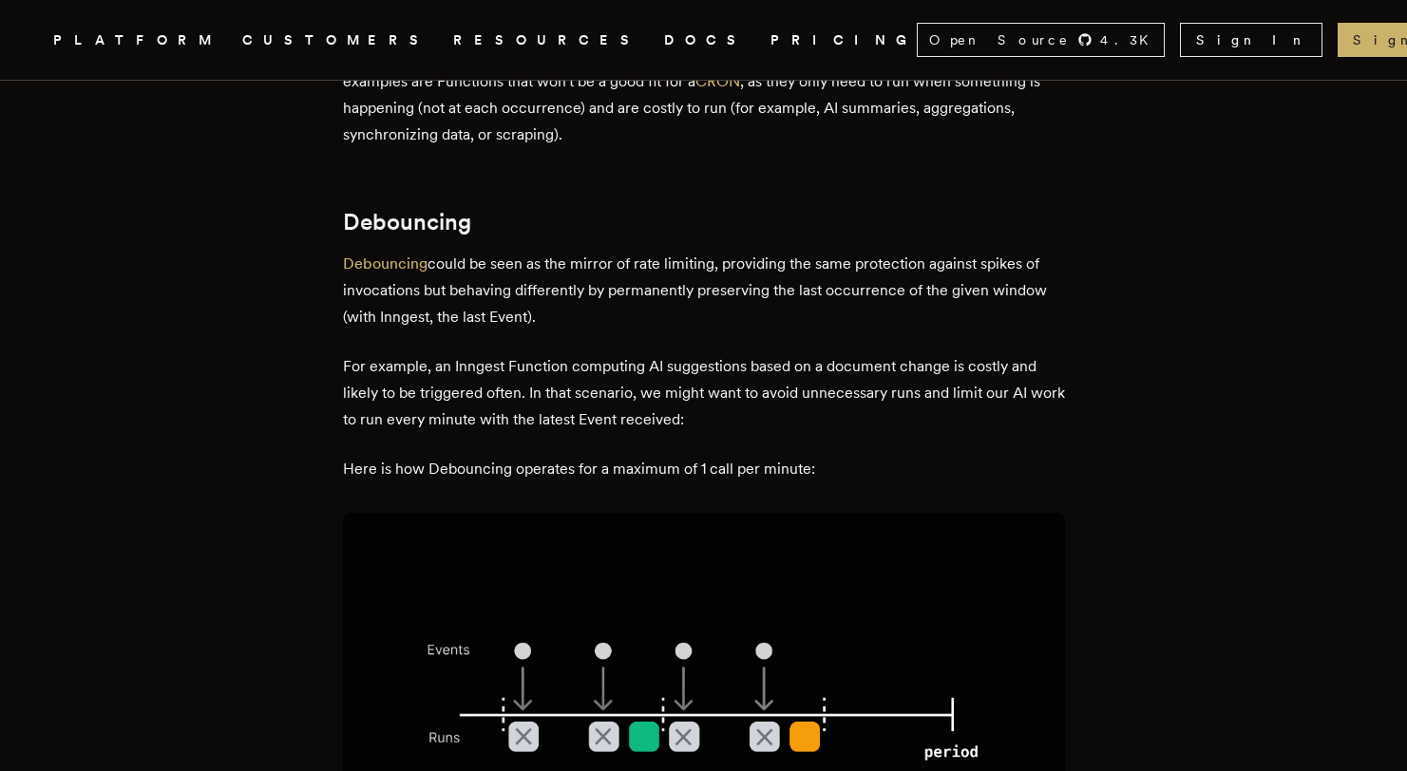
scroll to position [2947, 0]
drag, startPoint x: 714, startPoint y: 220, endPoint x: 899, endPoint y: 226, distance: 184.4
click at [899, 252] on p "Debouncing could be seen as the mirror of rate limiting, providing the same pro…" at bounding box center [704, 292] width 722 height 80
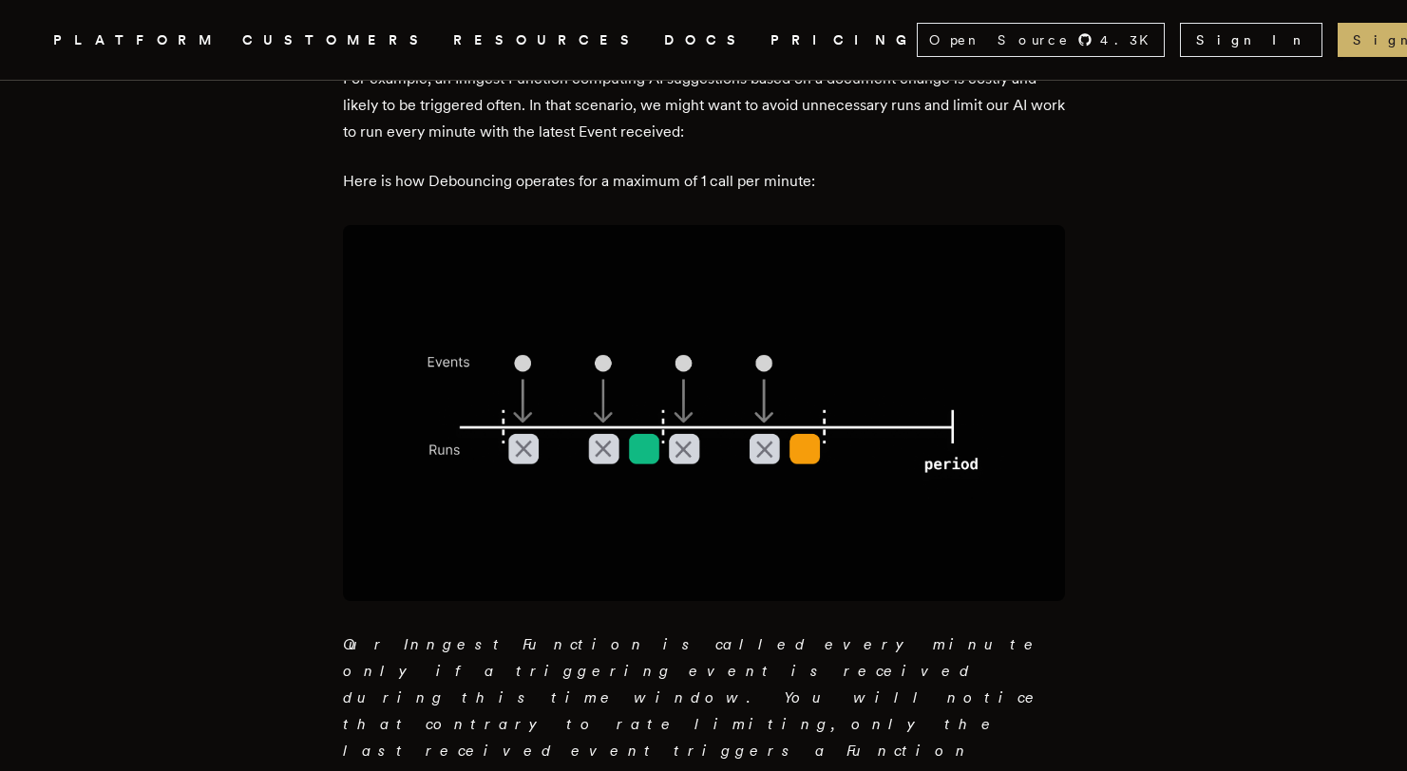
scroll to position [3275, 0]
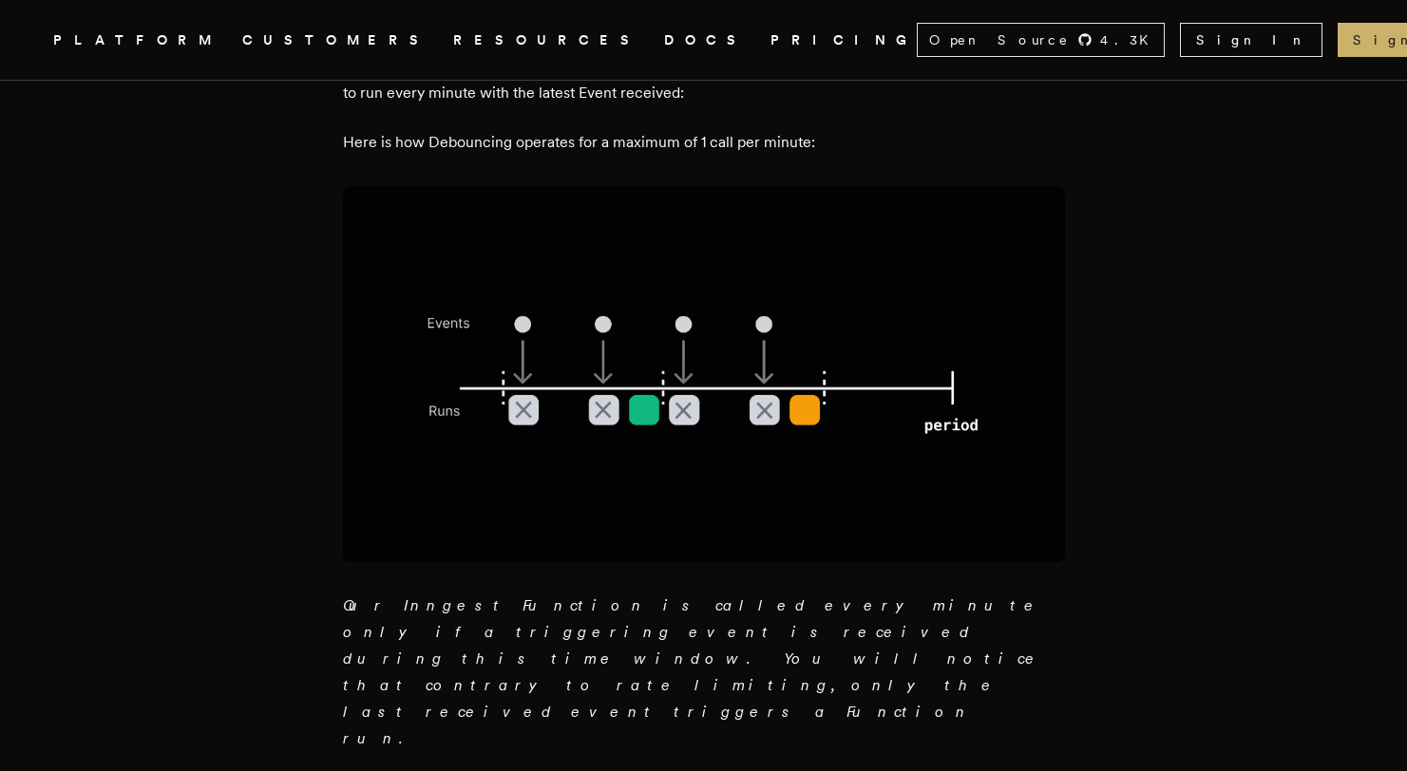
click at [621, 596] on em "Our Inngest Function is called every minute only if a triggering event is recei…" at bounding box center [693, 671] width 700 height 151
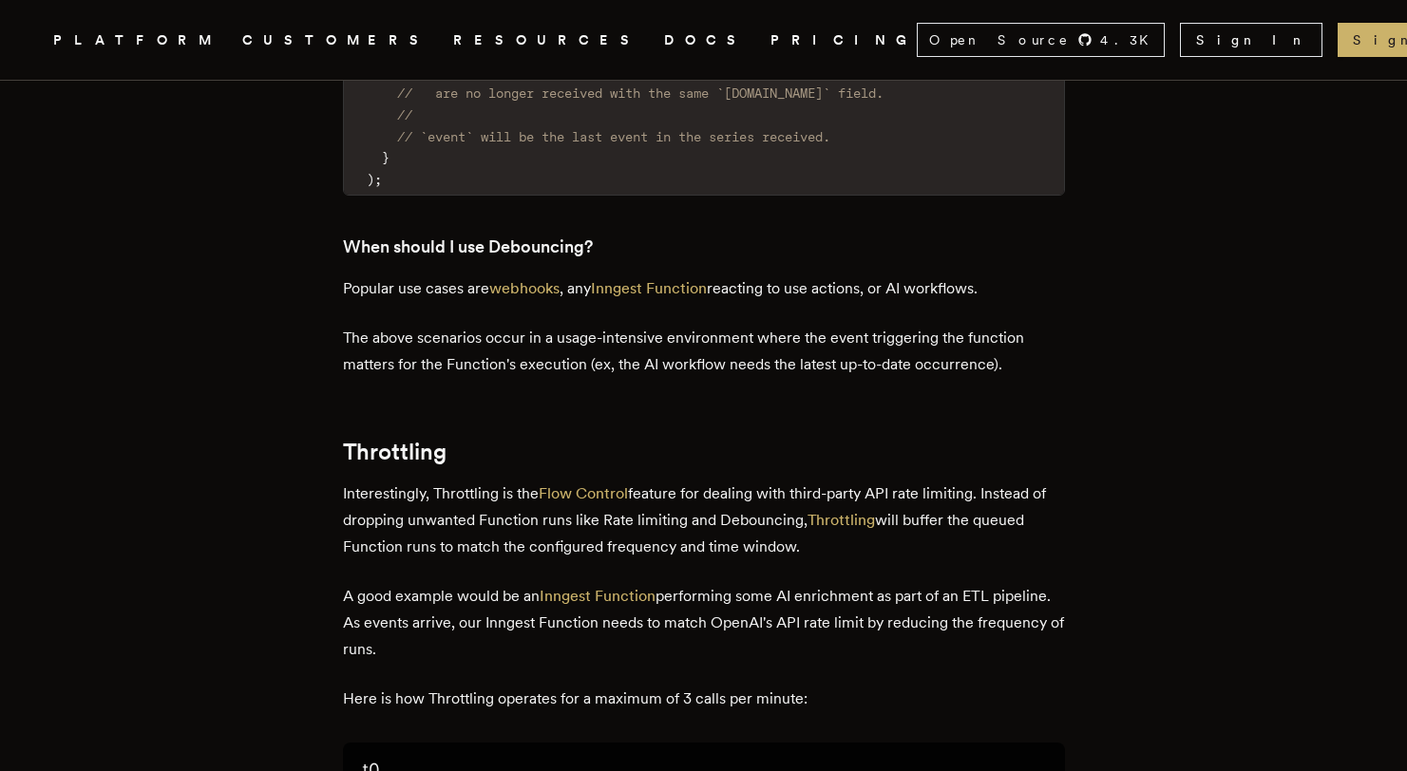
scroll to position [4325, 0]
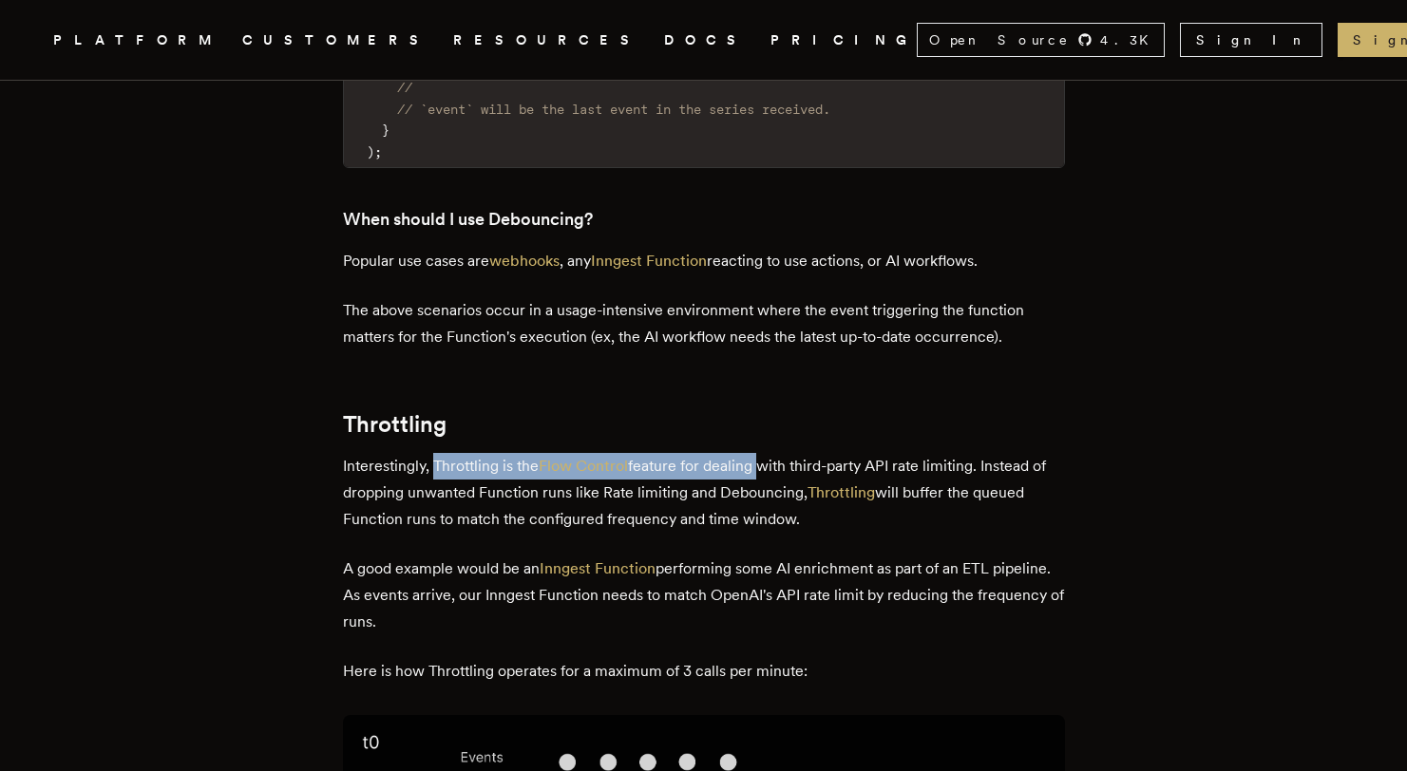
drag, startPoint x: 441, startPoint y: 276, endPoint x: 765, endPoint y: 288, distance: 324.1
click at [765, 453] on p "Interestingly, Throttling is the Flow Control feature for dealing with third-pa…" at bounding box center [704, 493] width 722 height 80
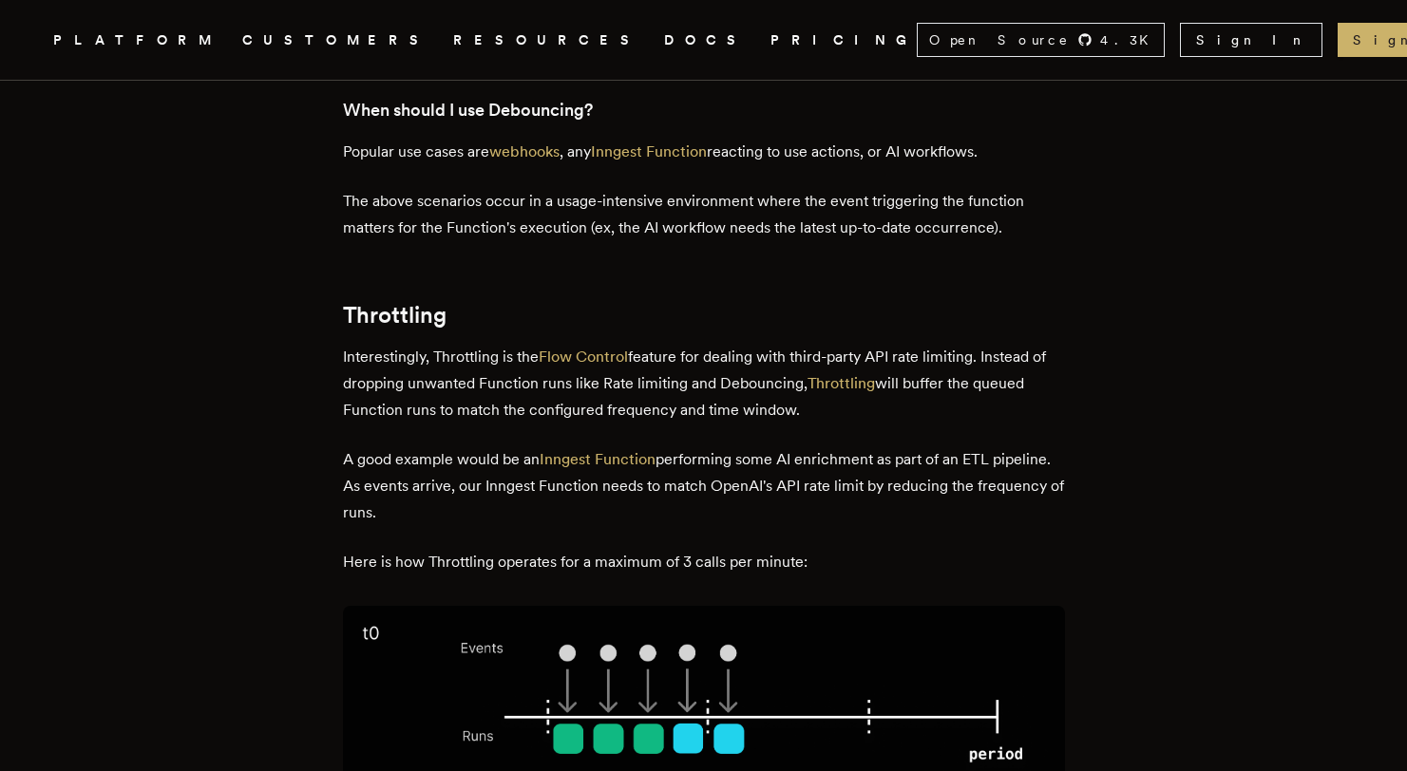
scroll to position [4519, 0]
